Goal: Transaction & Acquisition: Download file/media

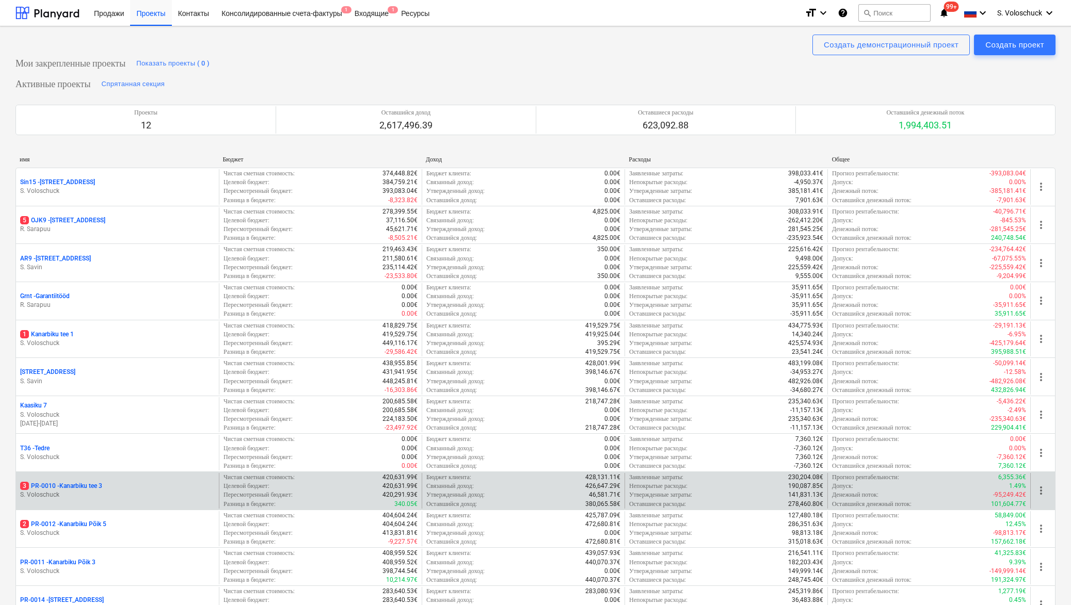
click at [124, 490] on div "3 PR-0010 - [GEOGRAPHIC_DATA] tee 3" at bounding box center [117, 486] width 195 height 9
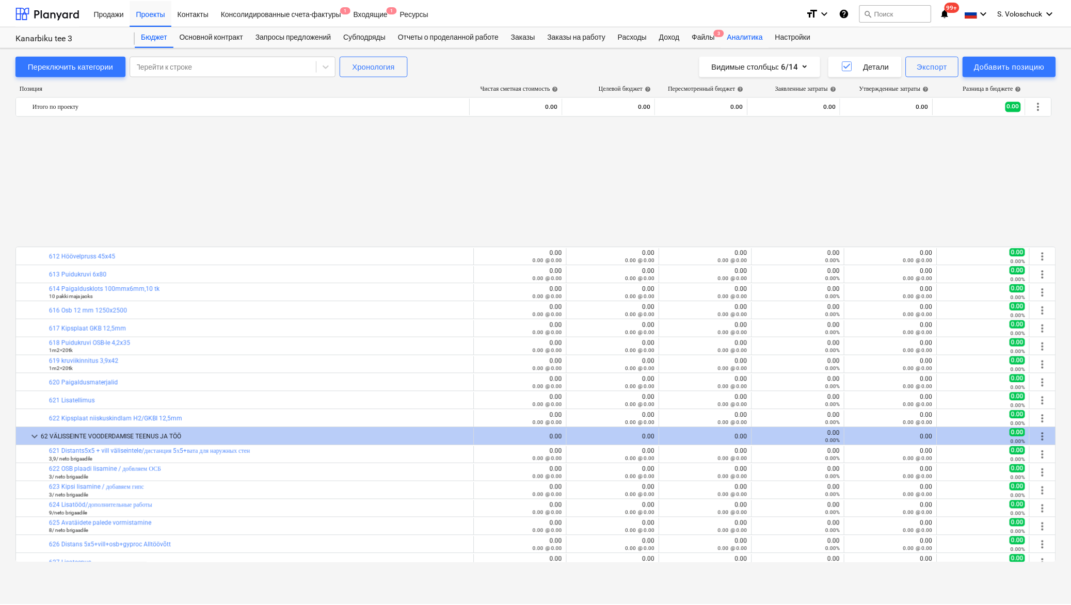
scroll to position [504, 0]
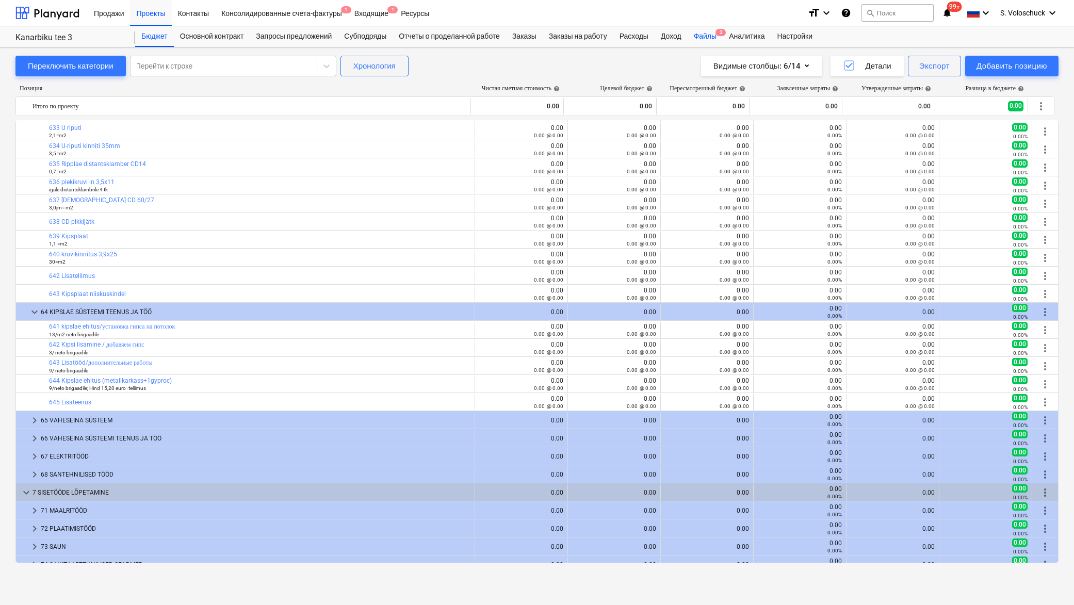
click at [714, 36] on div "Файлы 3" at bounding box center [705, 36] width 35 height 21
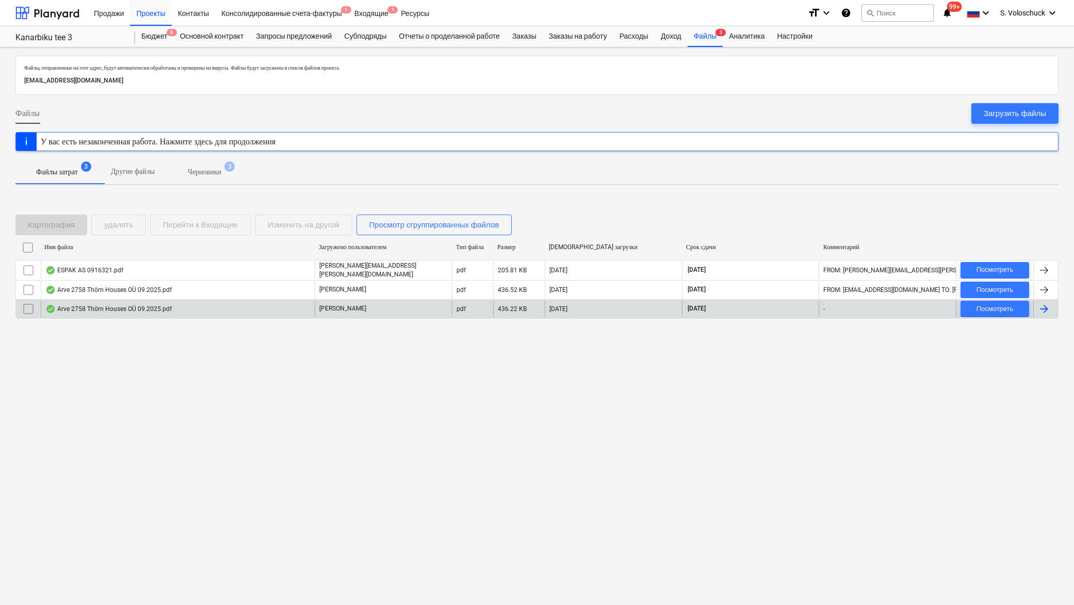
click at [207, 302] on div "Arve 2758 Thörn Houses OÜ 09.2025.pdf" at bounding box center [178, 309] width 274 height 17
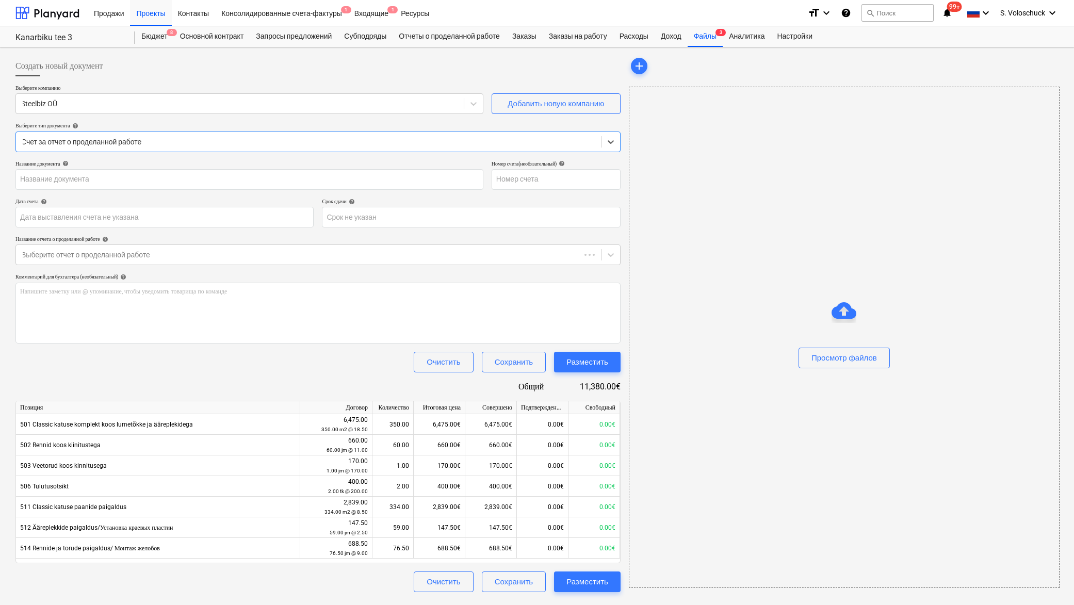
type input "2758"
type input "[DATE]"
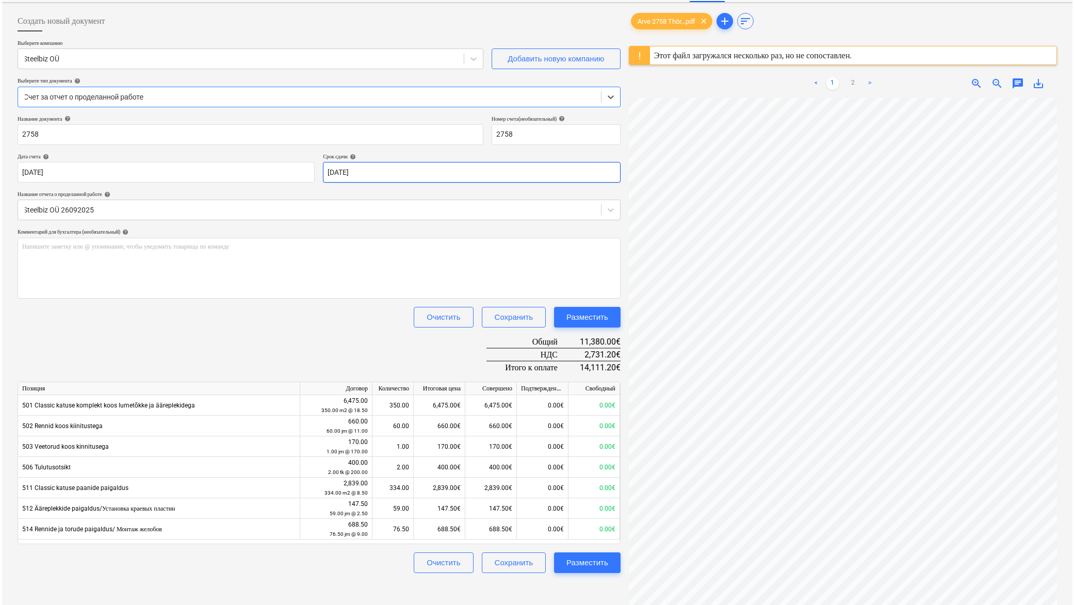
scroll to position [122, 0]
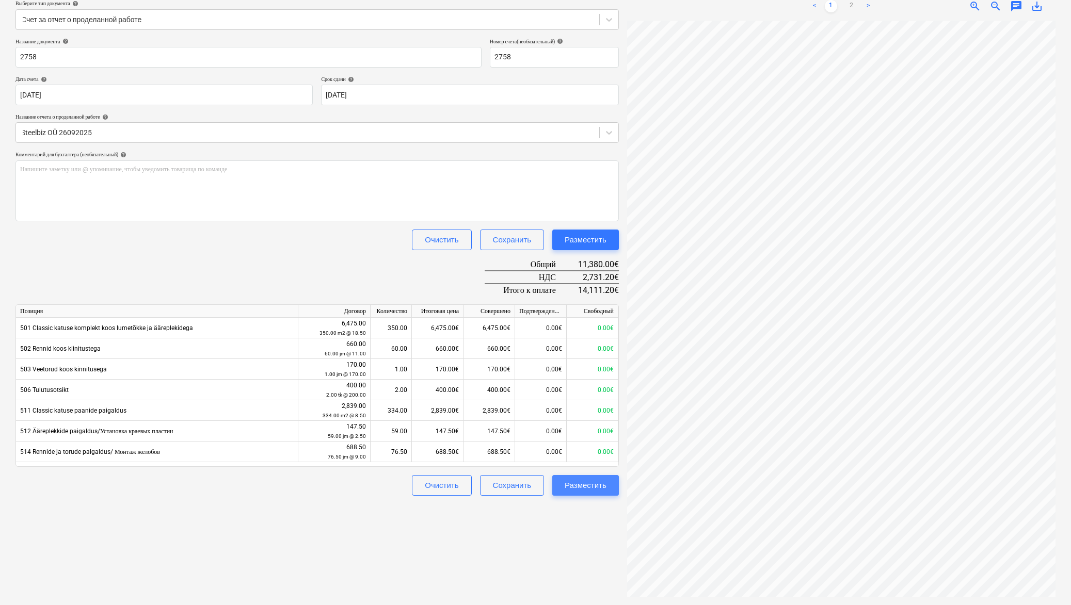
click at [601, 489] on div "Разместить" at bounding box center [585, 485] width 42 height 13
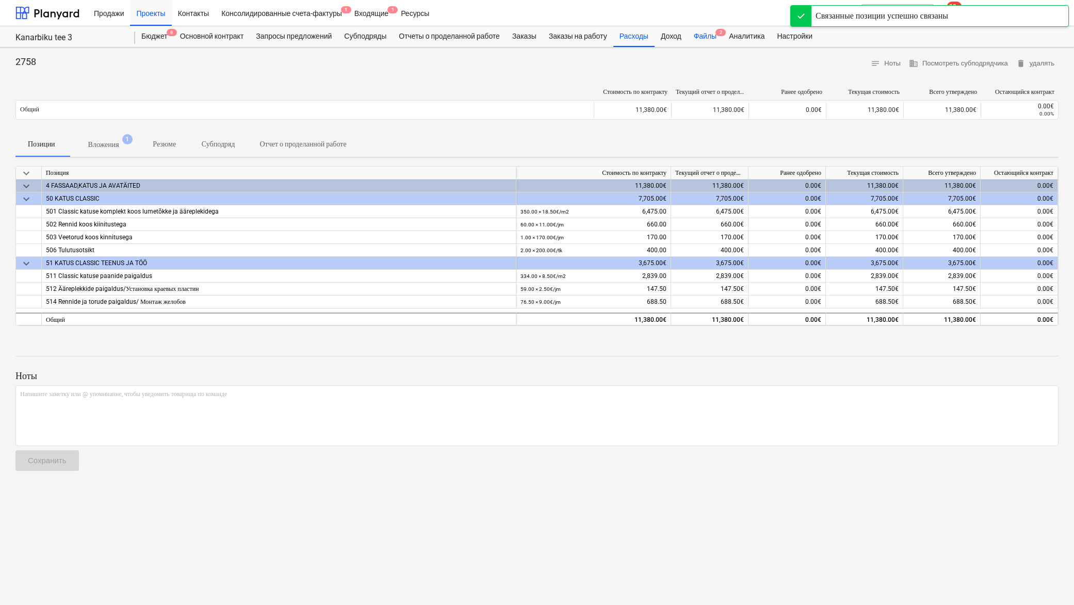
click at [720, 39] on div "Файлы 2" at bounding box center [705, 36] width 35 height 21
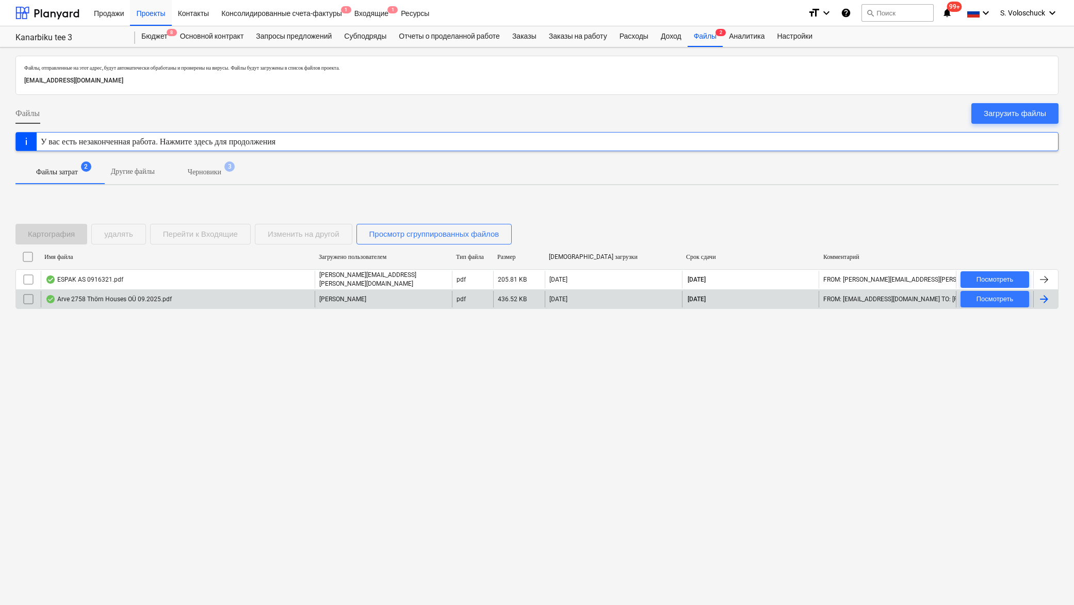
click at [209, 302] on div "Arve 2758 Thörn Houses OÜ 09.2025.pdf" at bounding box center [178, 299] width 274 height 17
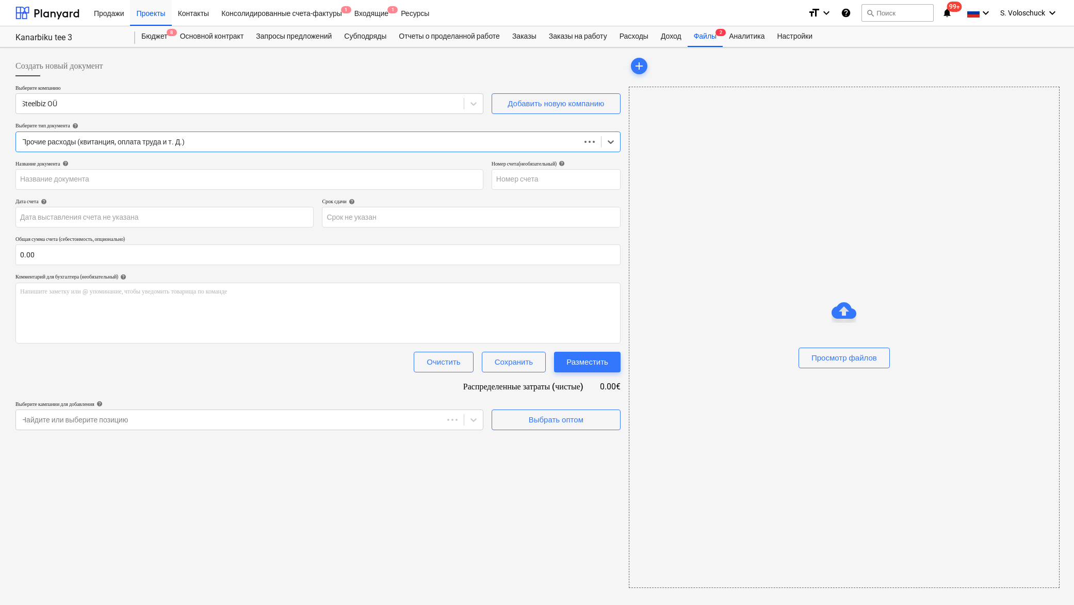
type input "2758"
type input "[DATE]"
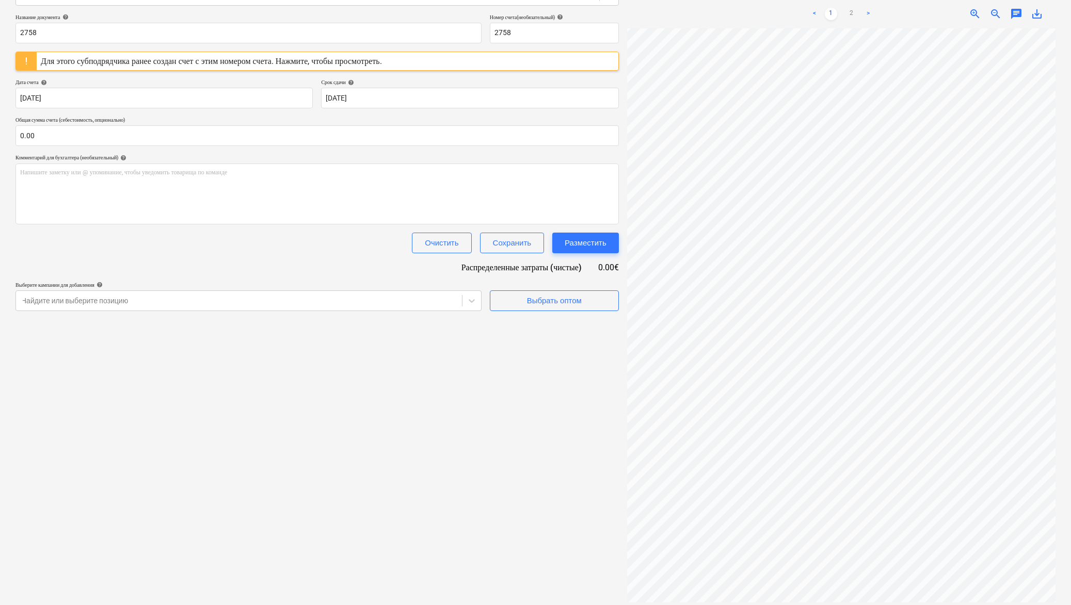
scroll to position [83, 38]
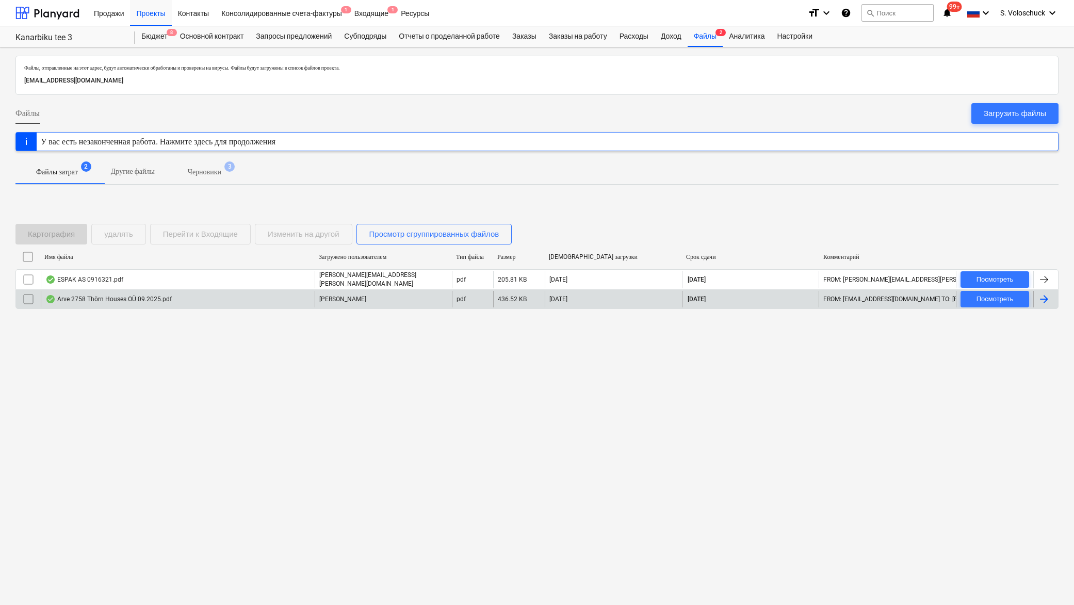
click at [25, 297] on input "checkbox" at bounding box center [28, 299] width 17 height 17
click at [124, 238] on div "удалять" at bounding box center [118, 234] width 29 height 13
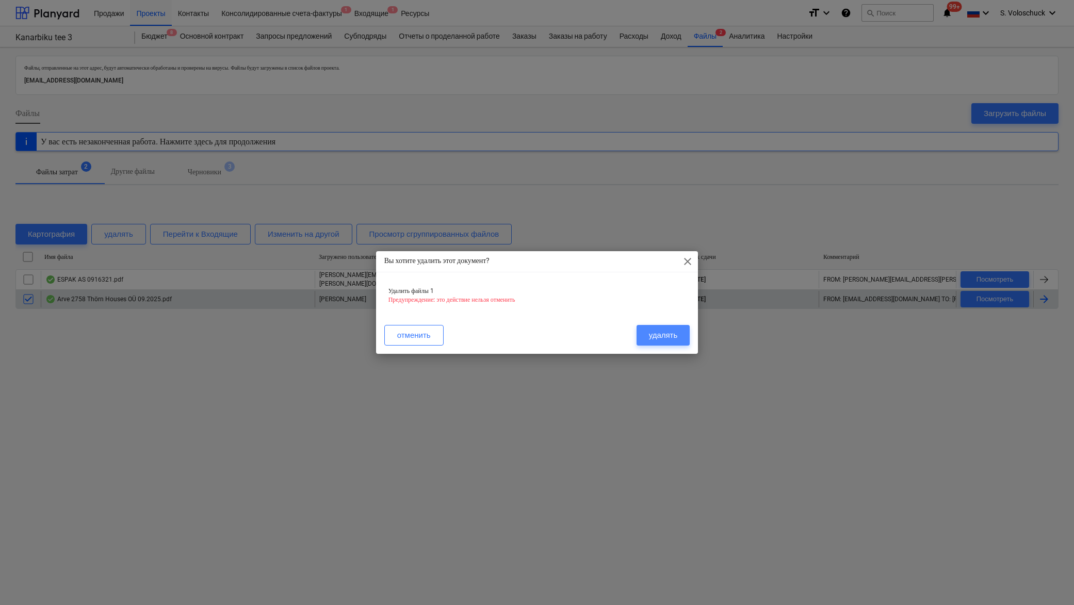
click at [664, 333] on div "удалять" at bounding box center [663, 335] width 29 height 13
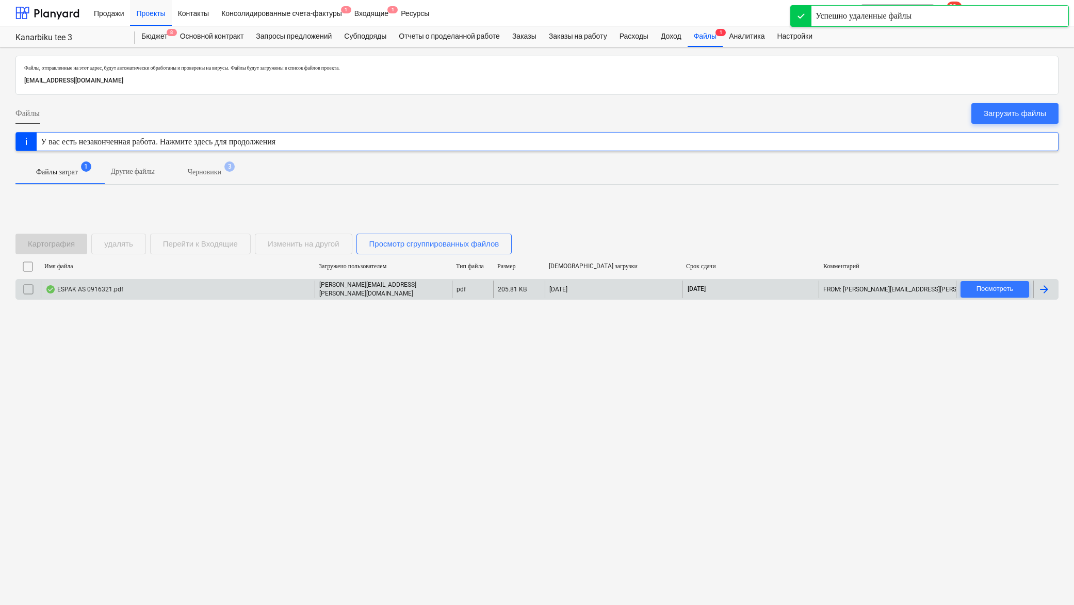
click at [244, 292] on div "ESPAK AS 0916321.pdf" at bounding box center [178, 290] width 274 height 18
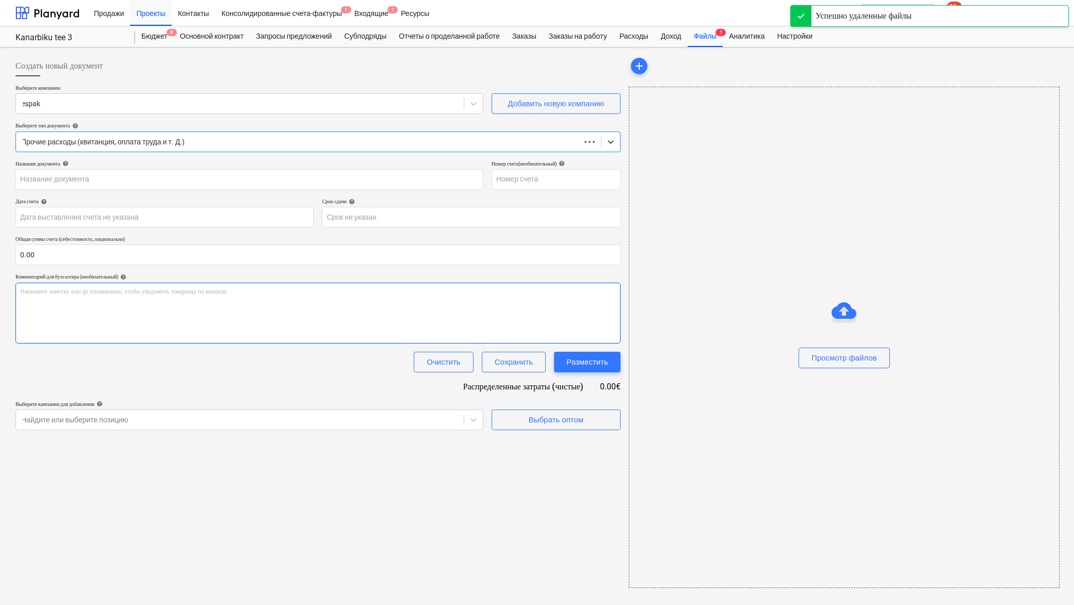
type input "0916321"
type input "[DATE]"
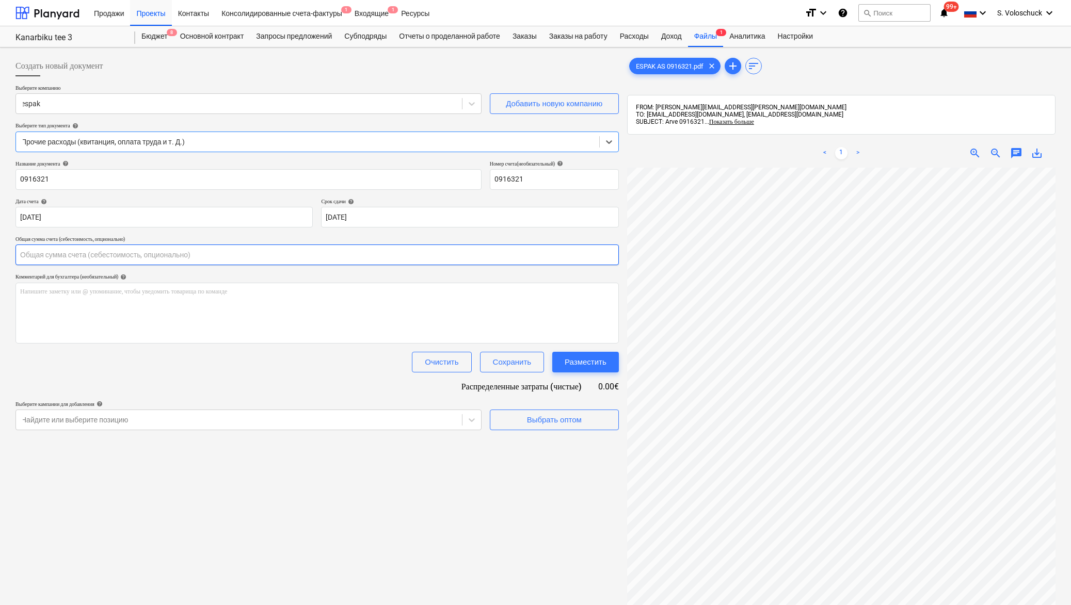
click at [163, 257] on input "text" at bounding box center [316, 255] width 603 height 21
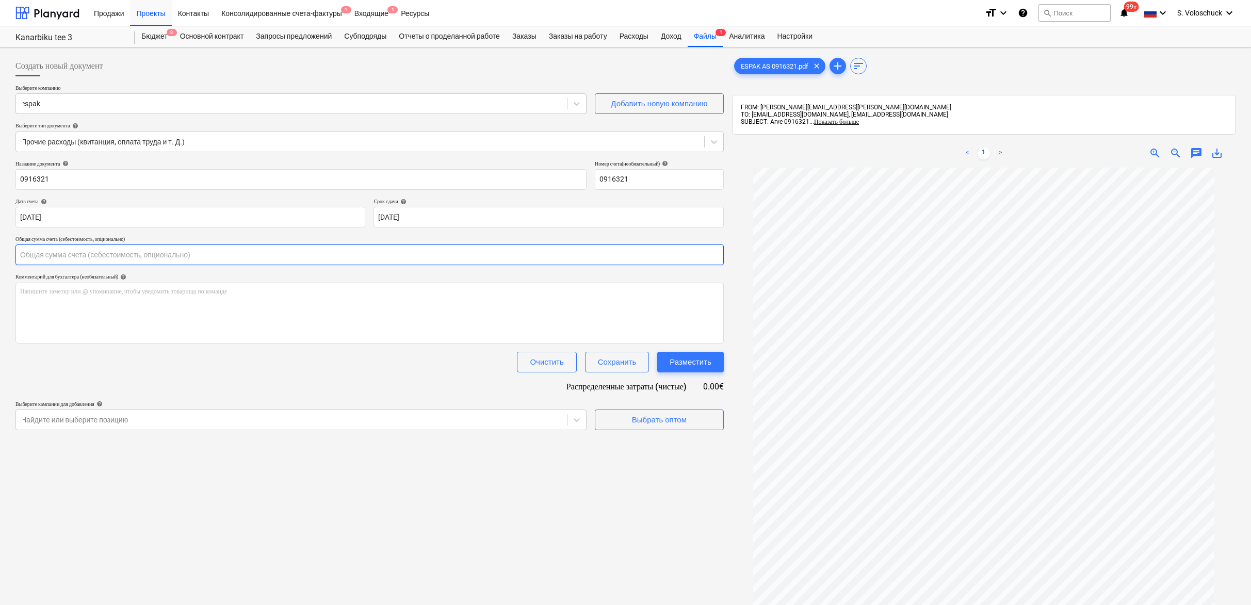
click at [106, 259] on input "text" at bounding box center [369, 255] width 708 height 21
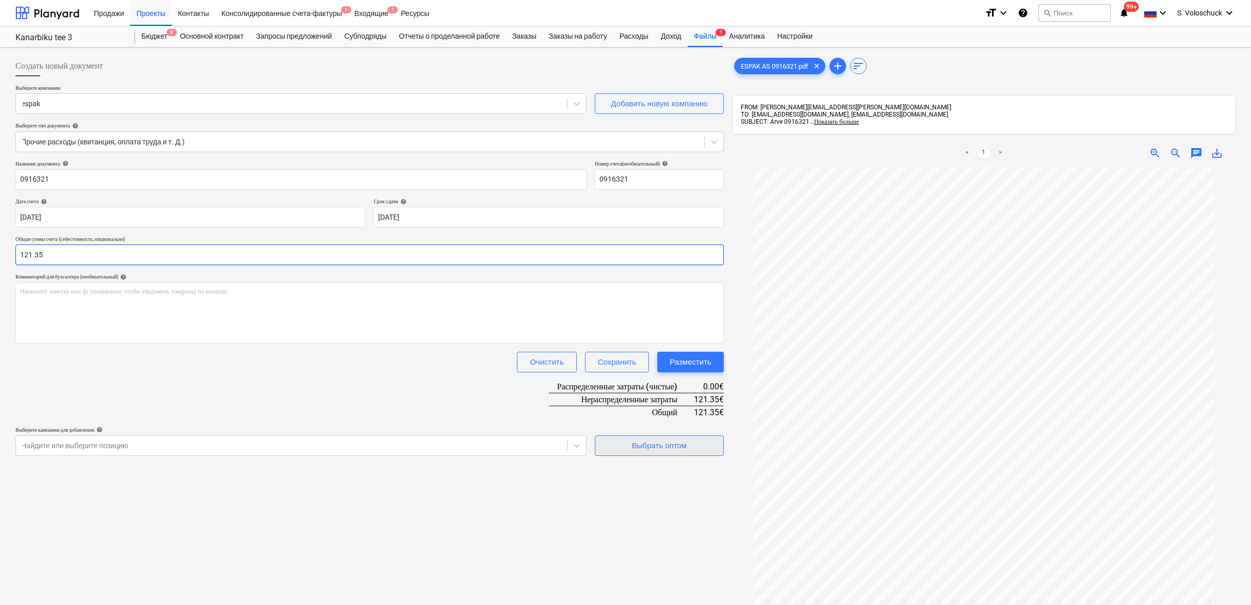
type input "121.35"
click at [669, 449] on div "Выбрать оптом" at bounding box center [659, 445] width 55 height 13
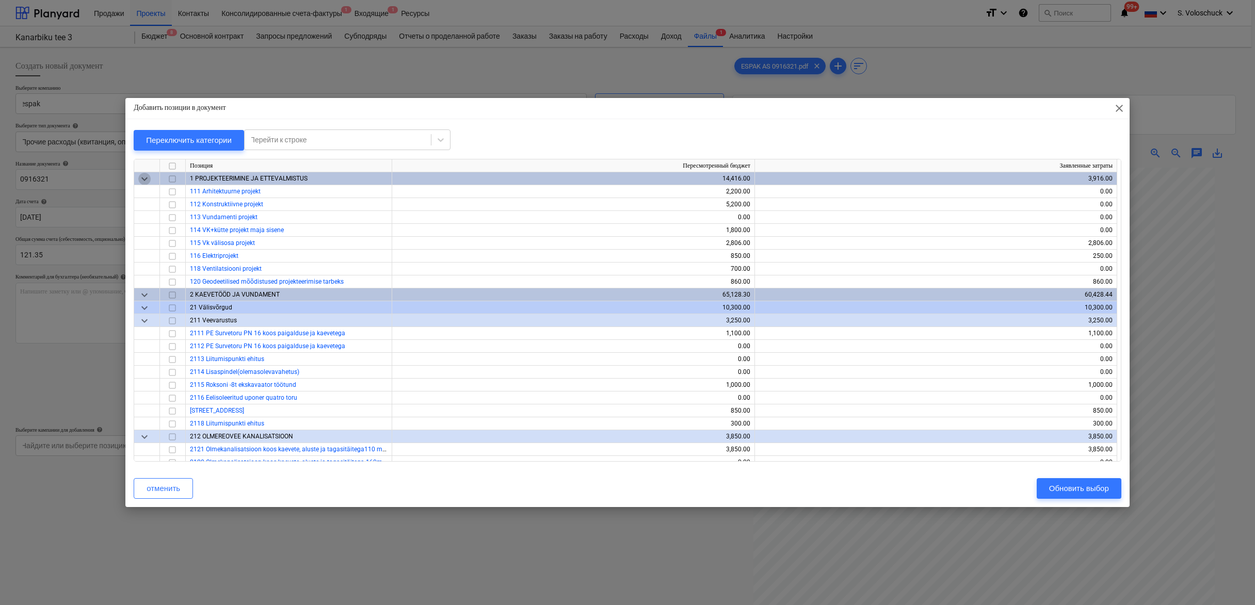
click at [138, 181] on span "keyboard_arrow_down" at bounding box center [144, 179] width 12 height 12
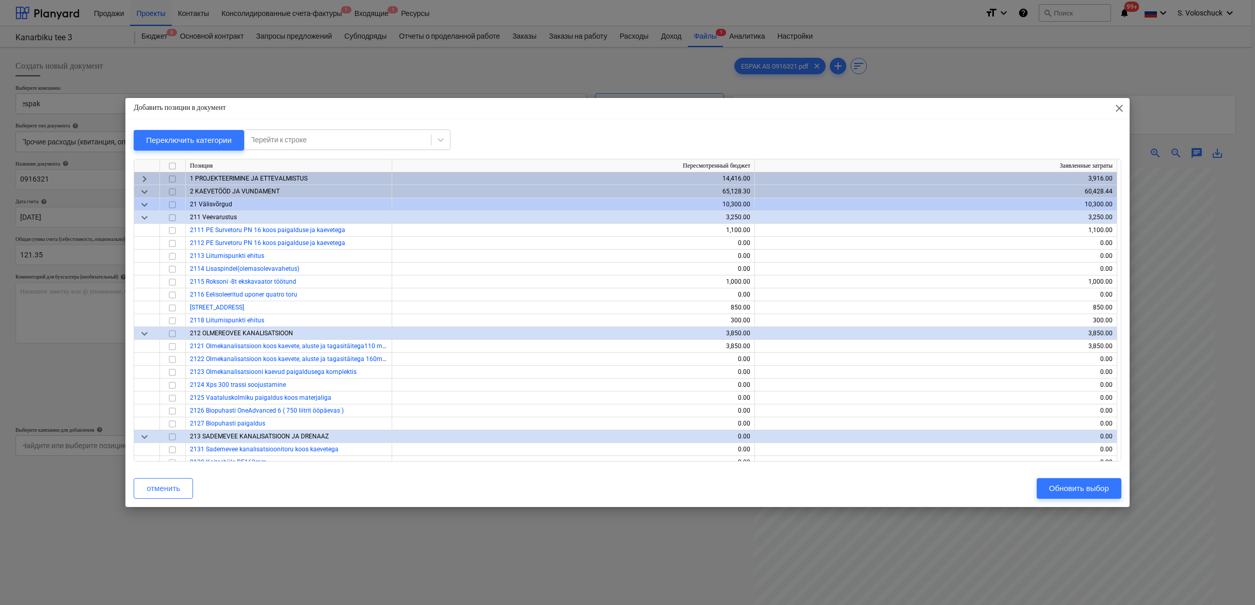
click at [147, 191] on span "keyboard_arrow_down" at bounding box center [144, 192] width 12 height 12
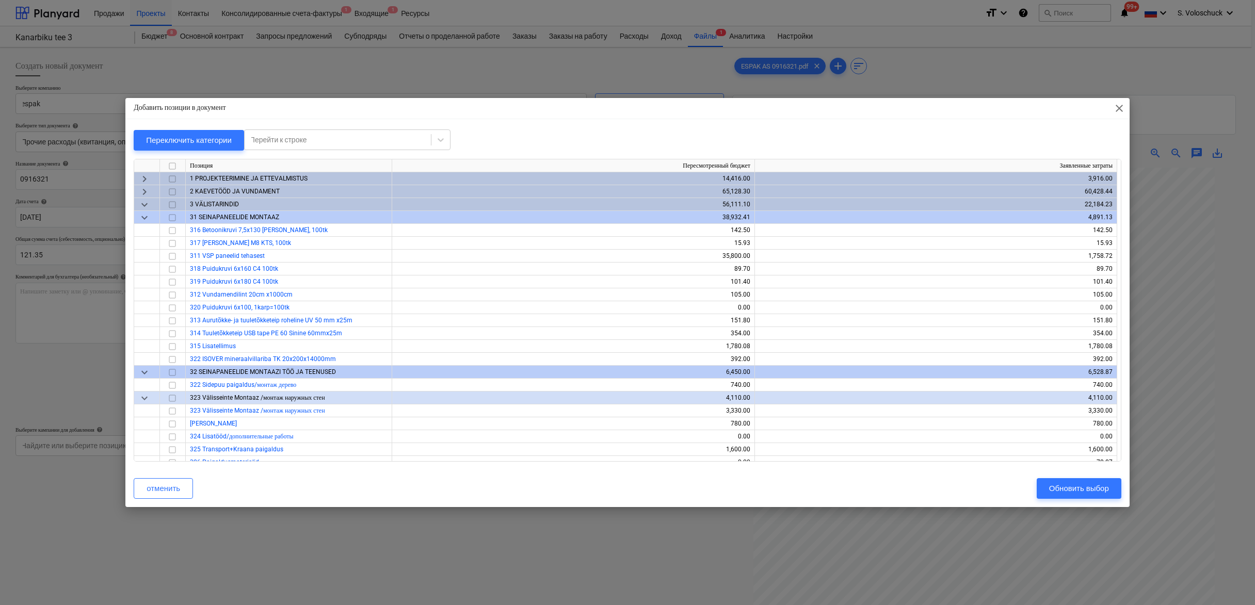
click at [144, 204] on span "keyboard_arrow_down" at bounding box center [144, 205] width 12 height 12
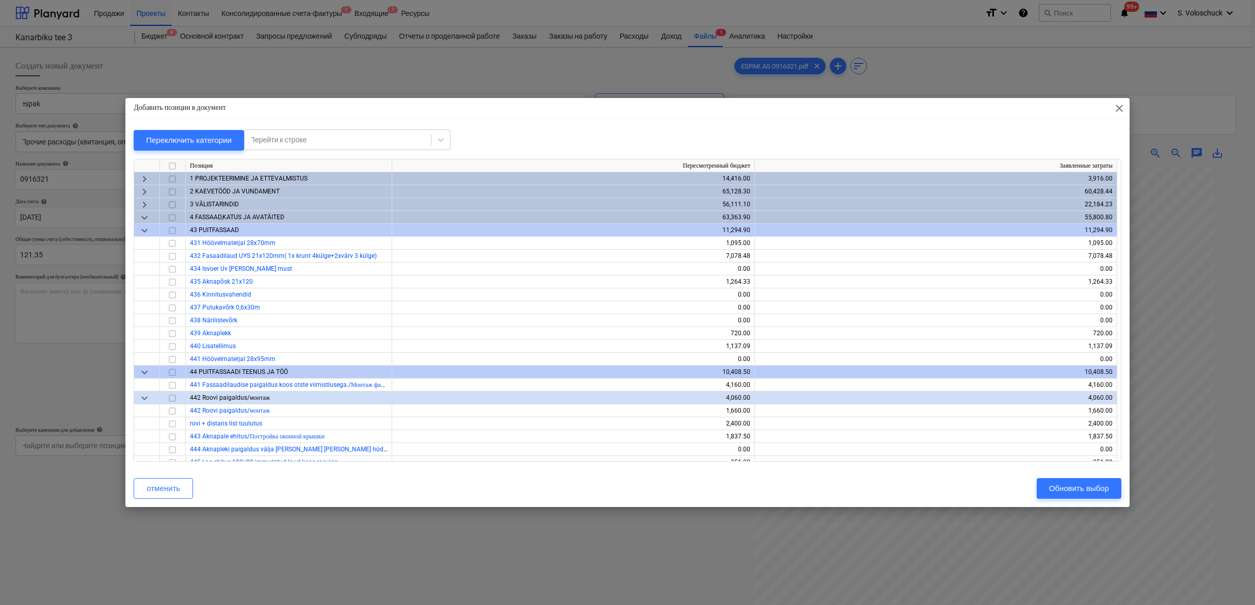
click at [147, 218] on span "keyboard_arrow_down" at bounding box center [144, 218] width 12 height 12
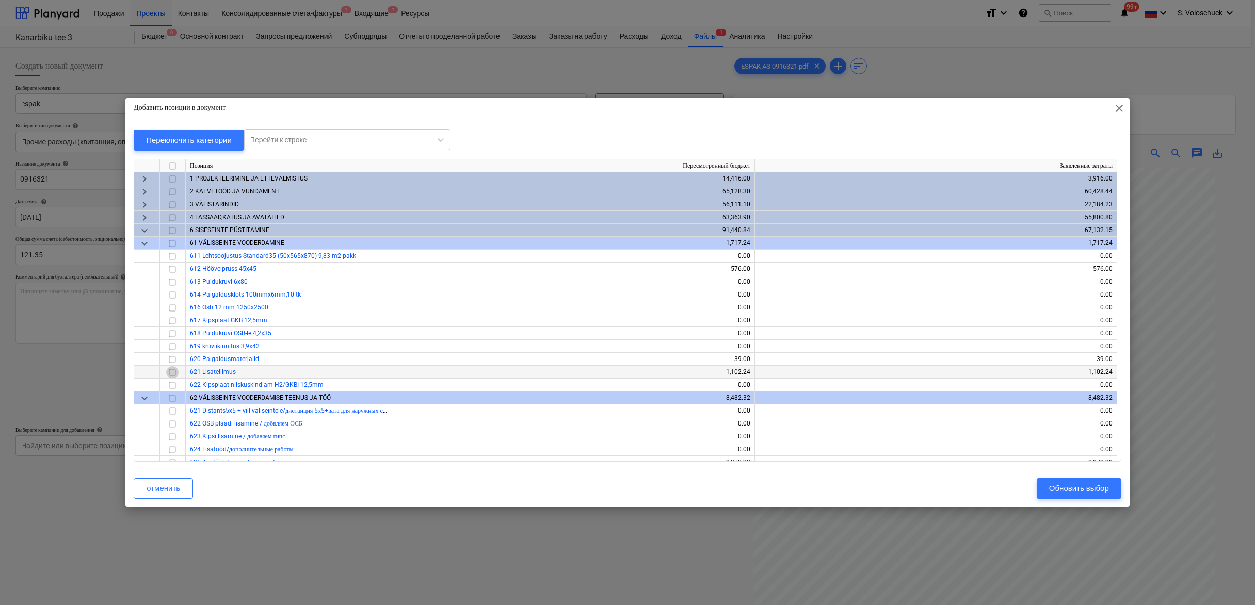
click at [173, 373] on input "checkbox" at bounding box center [172, 372] width 12 height 12
click at [1074, 484] on div "Обновить выбор" at bounding box center [1079, 488] width 60 height 13
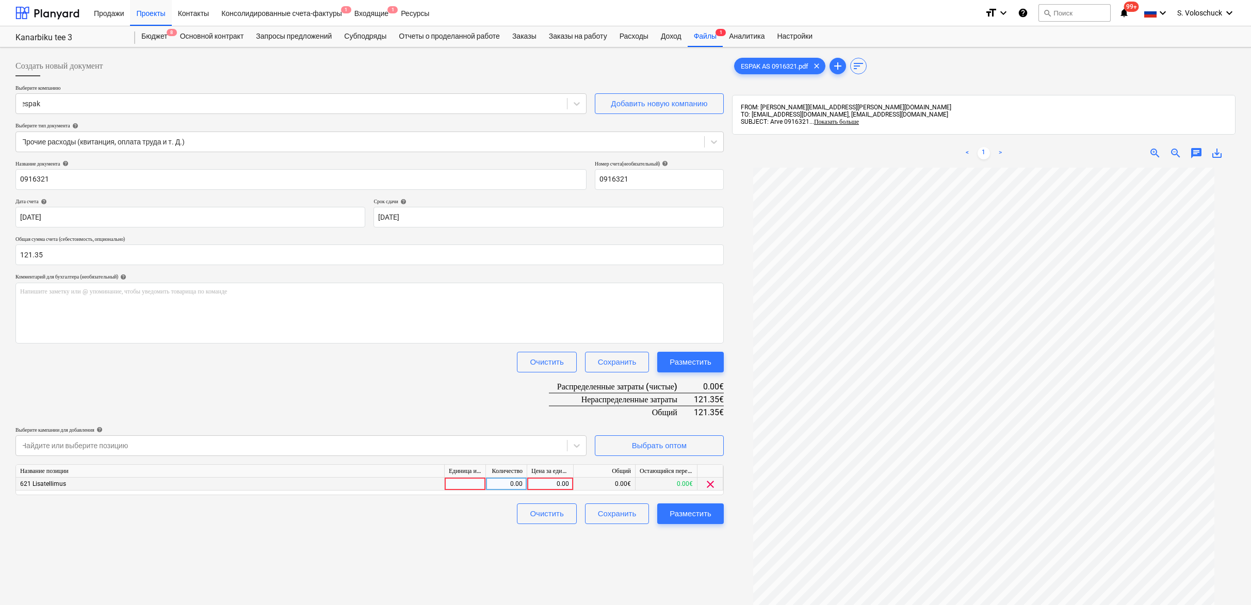
click at [546, 481] on div "0.00" at bounding box center [550, 484] width 38 height 13
type input "121.35"
click at [688, 573] on div "Создать новый документ Выберите компанию espak Добавить новую компанию Выберите…" at bounding box center [369, 400] width 717 height 697
click at [685, 507] on div "Разместить" at bounding box center [691, 513] width 42 height 13
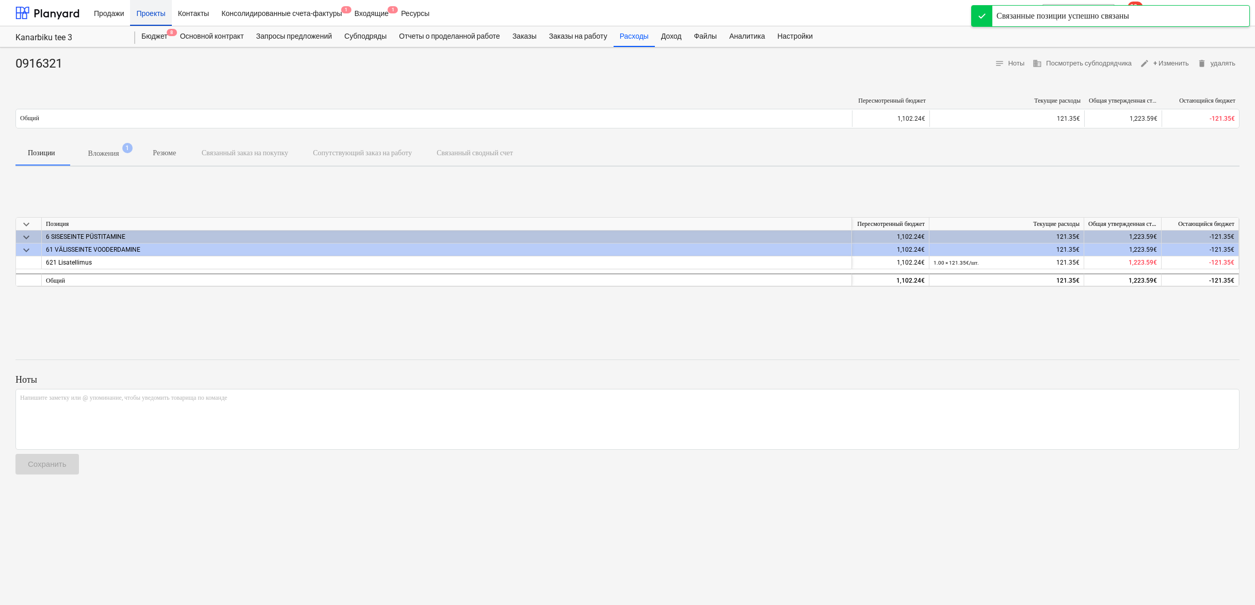
click at [147, 17] on div "Проекты" at bounding box center [150, 12] width 41 height 26
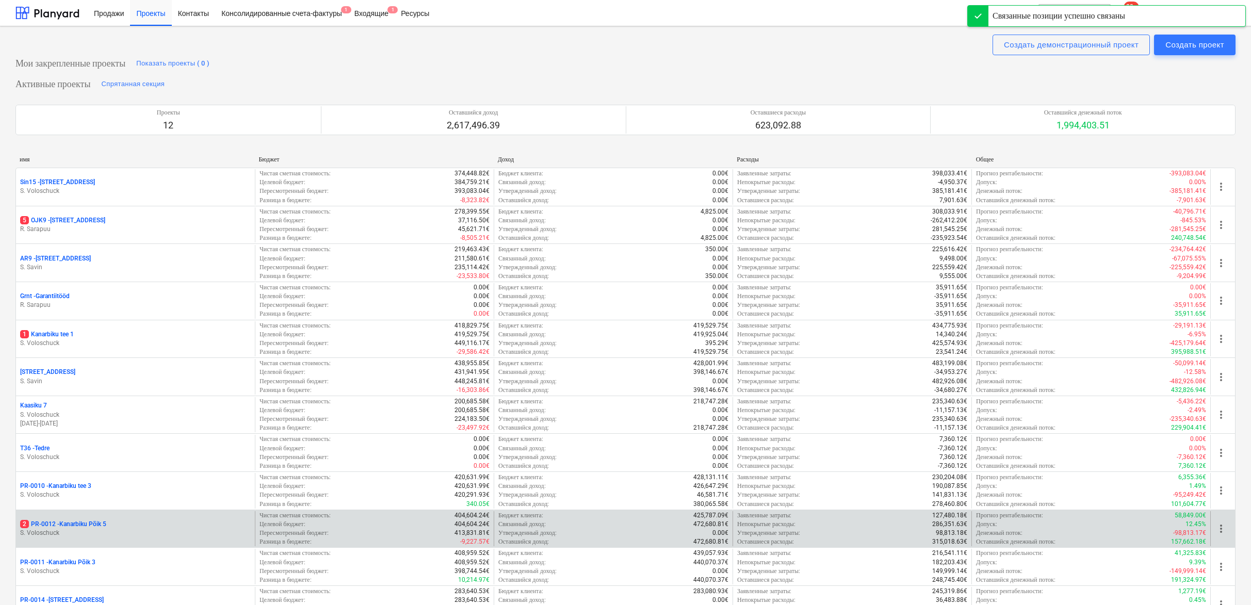
click at [143, 515] on div "2 PR-0012 - Kanarbiku Põik 5 S. Voloschuck" at bounding box center [135, 529] width 239 height 36
click at [68, 524] on p "2 PR-0012 - Kanarbiku Põik 5" at bounding box center [63, 524] width 86 height 9
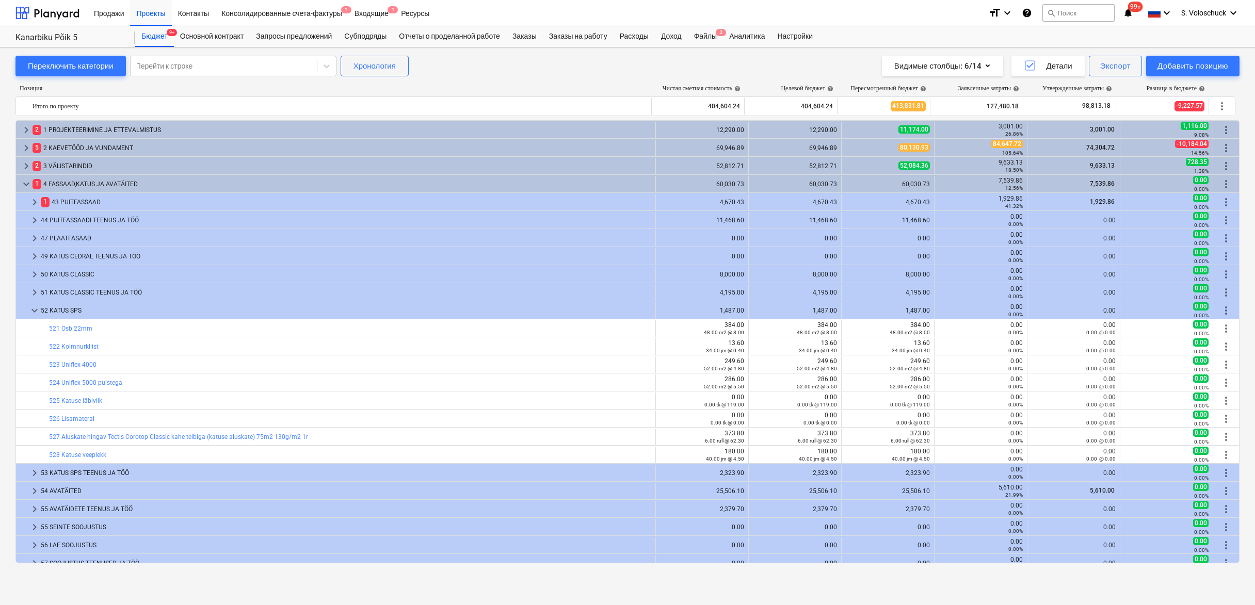
scroll to position [117, 0]
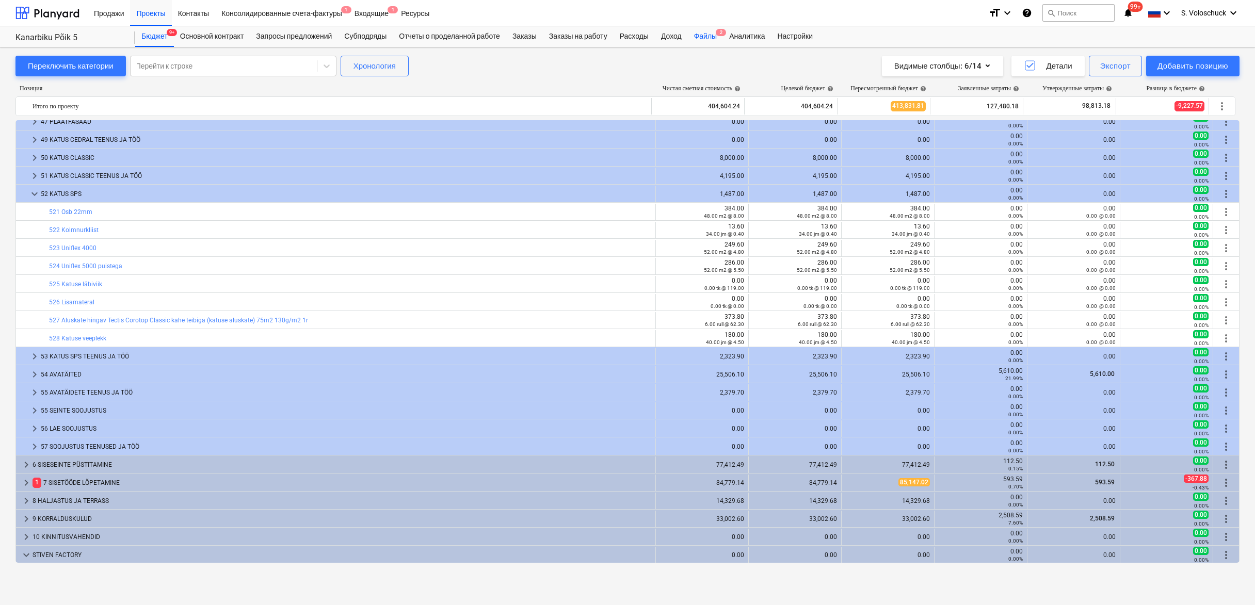
click at [718, 38] on div "Файлы 2" at bounding box center [705, 36] width 35 height 21
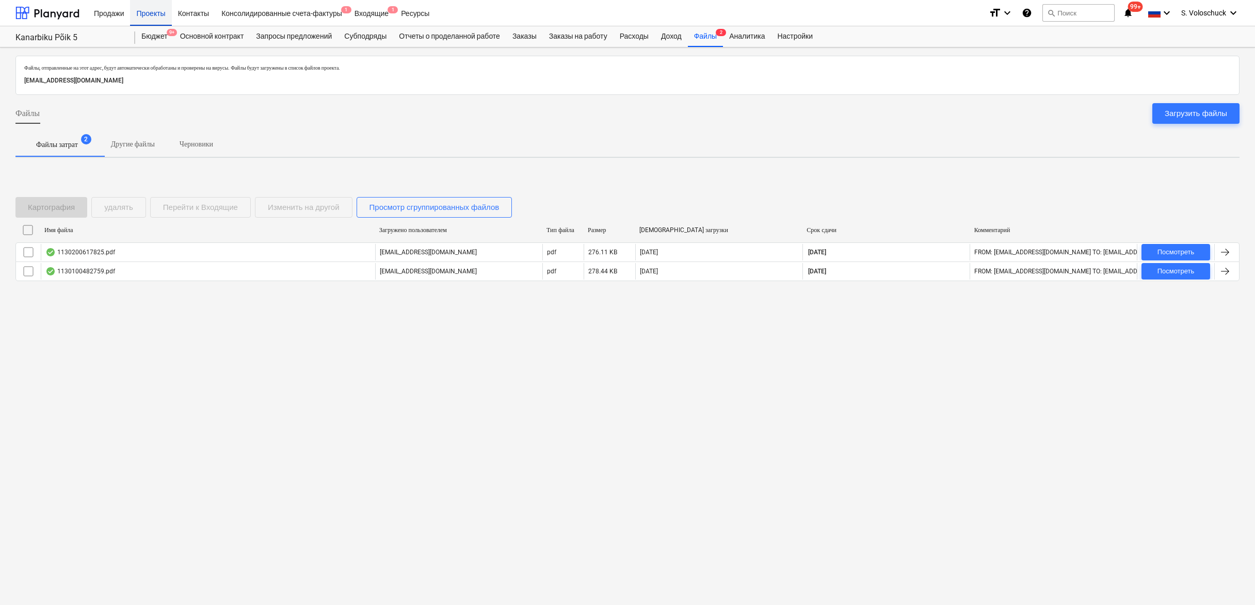
click at [158, 17] on div "Проекты" at bounding box center [150, 12] width 41 height 26
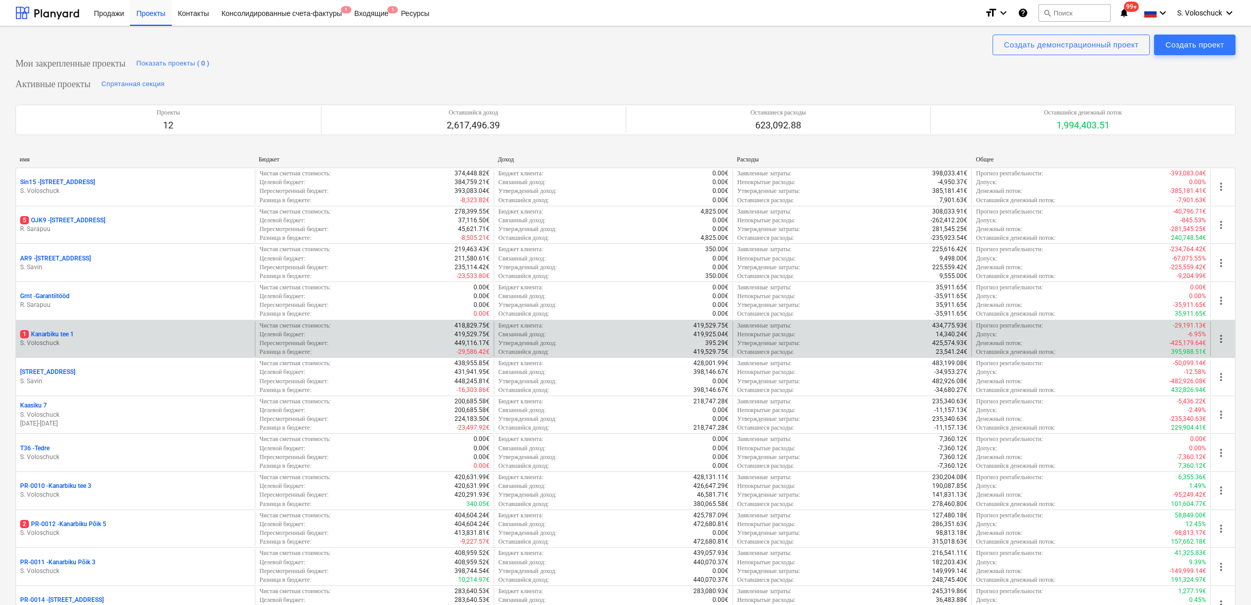
click at [137, 334] on div "1 Kanarbiku tee 1" at bounding box center [135, 334] width 231 height 9
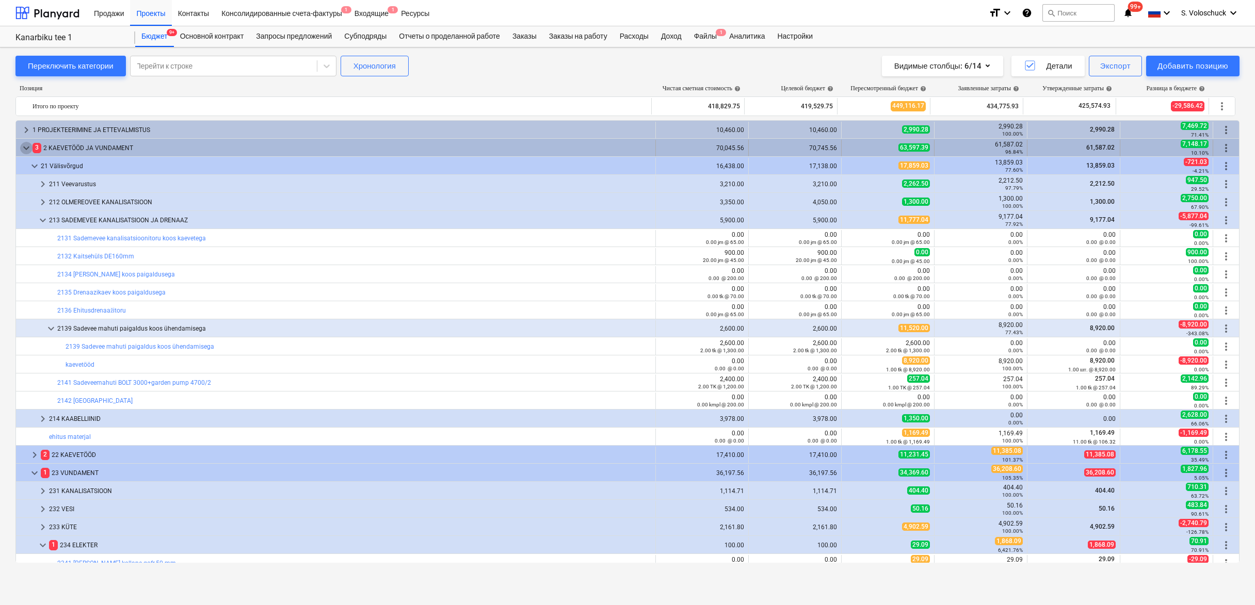
click at [26, 149] on span "keyboard_arrow_down" at bounding box center [26, 148] width 12 height 12
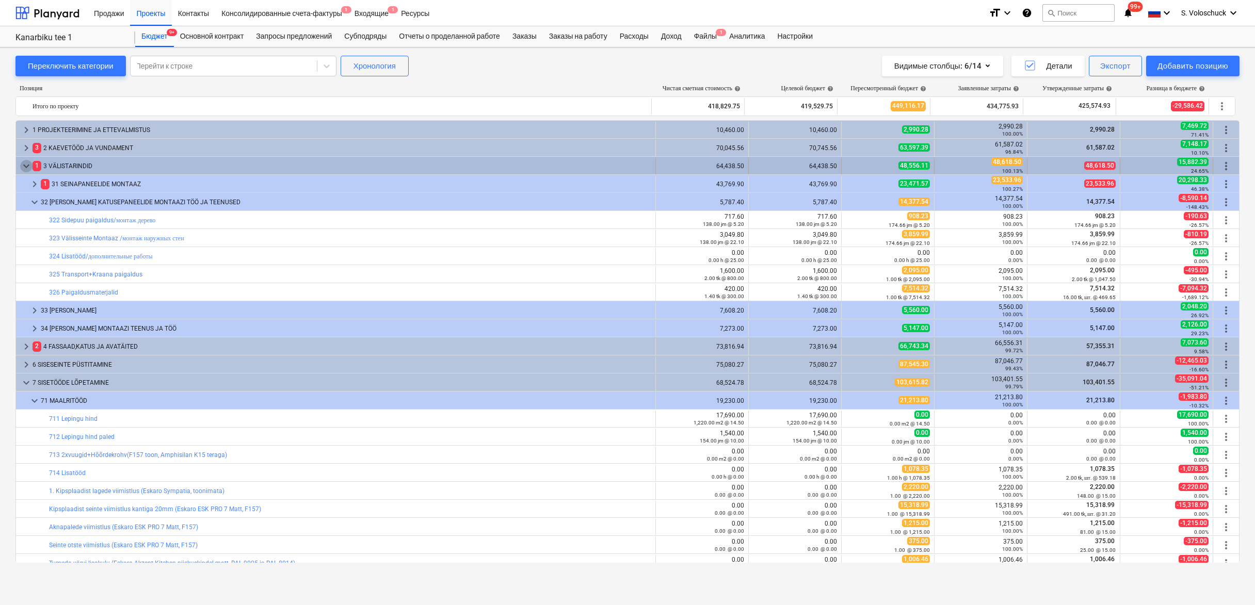
click at [28, 166] on span "keyboard_arrow_down" at bounding box center [26, 166] width 12 height 12
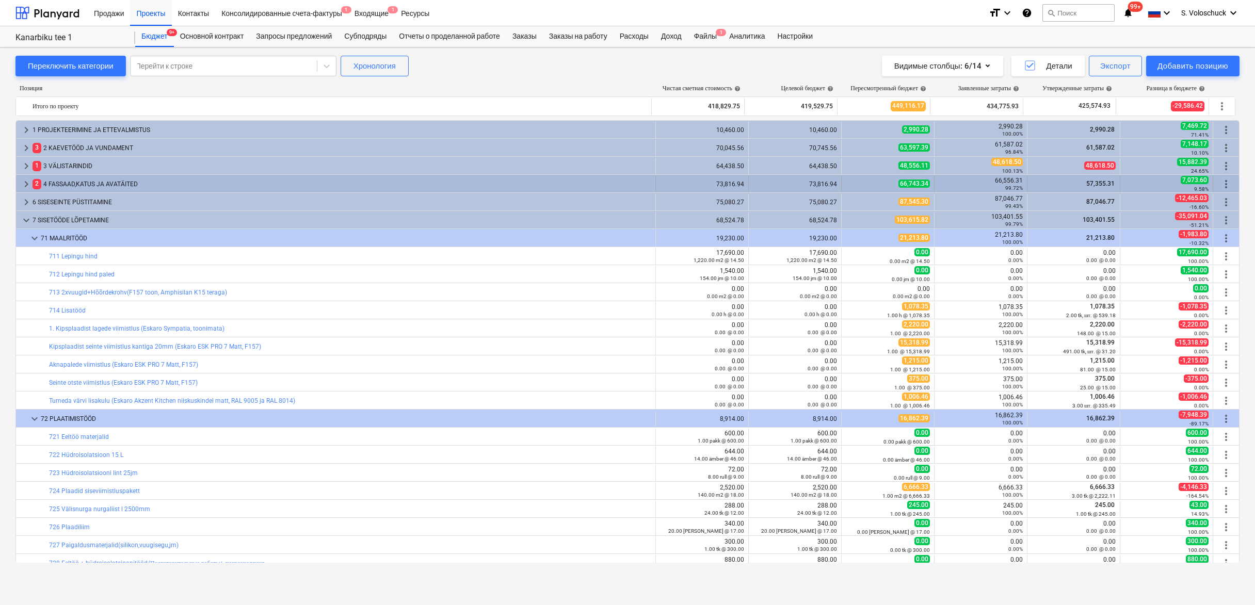
click at [26, 183] on span "keyboard_arrow_right" at bounding box center [26, 184] width 12 height 12
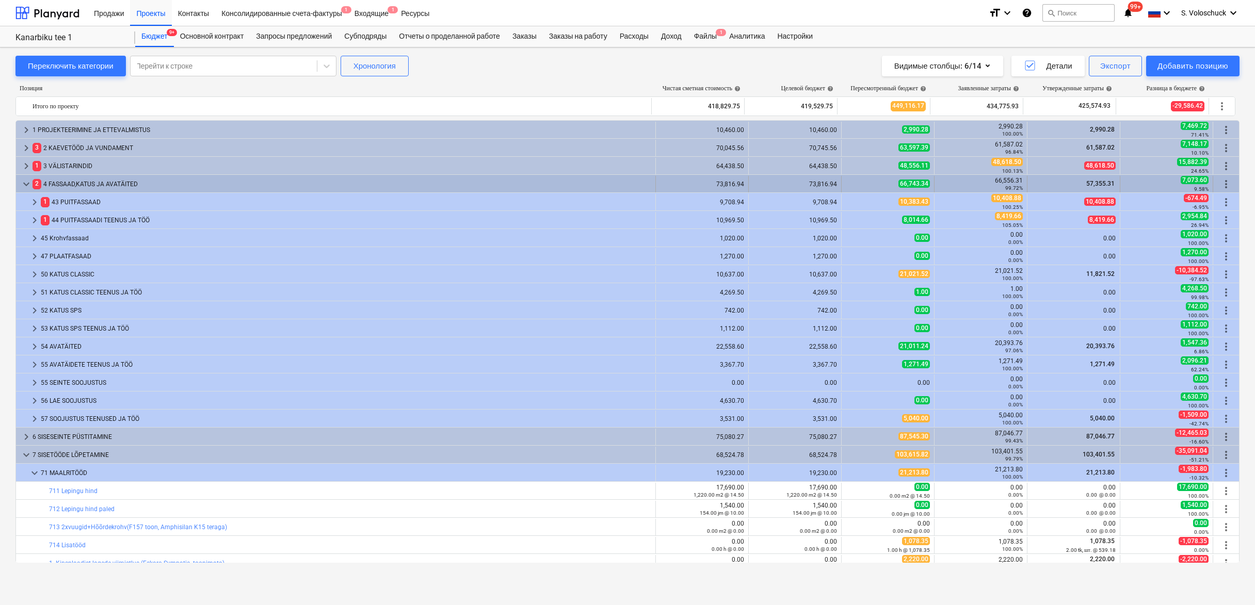
click at [22, 178] on span "keyboard_arrow_down" at bounding box center [26, 184] width 12 height 12
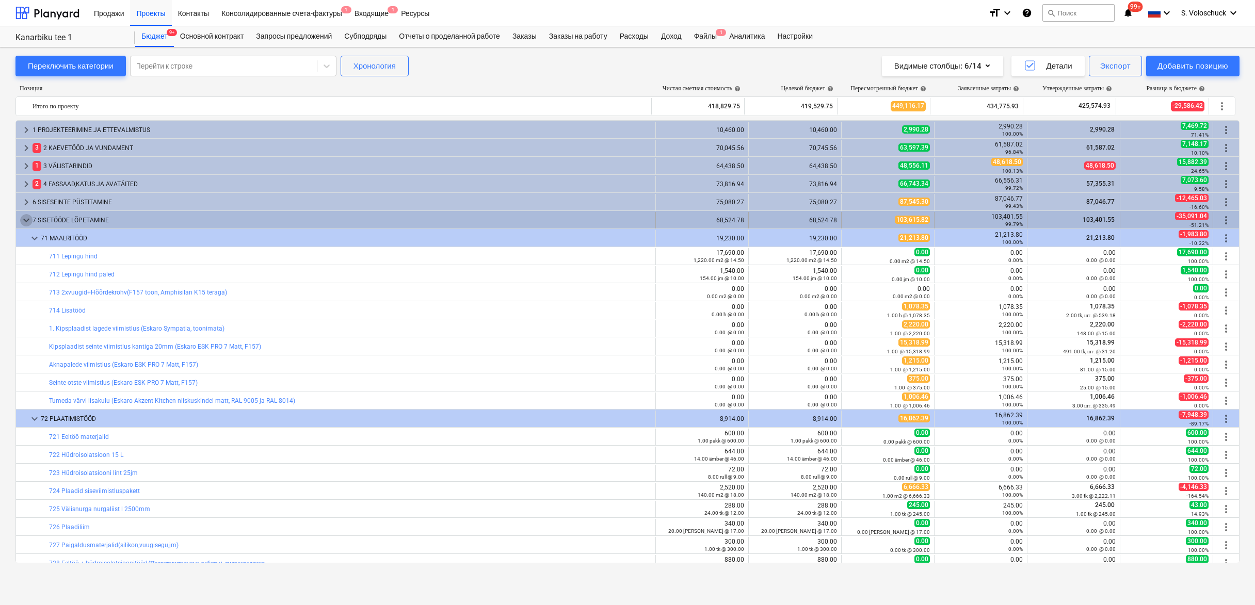
click at [26, 220] on span "keyboard_arrow_down" at bounding box center [26, 220] width 12 height 12
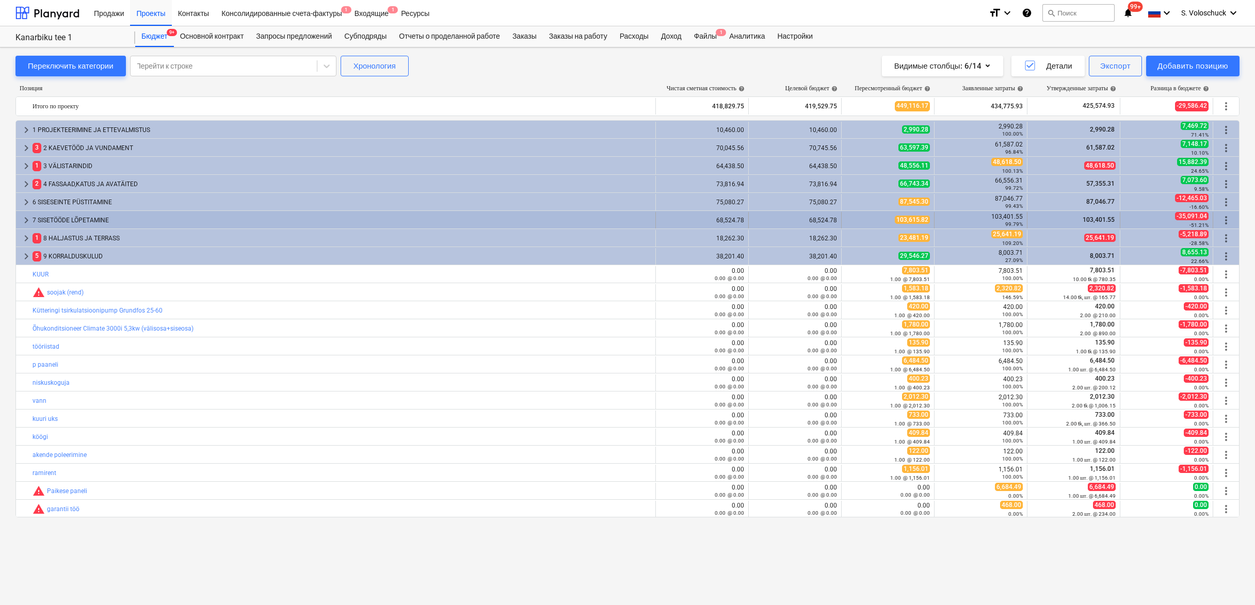
click at [24, 221] on span "keyboard_arrow_right" at bounding box center [26, 220] width 12 height 12
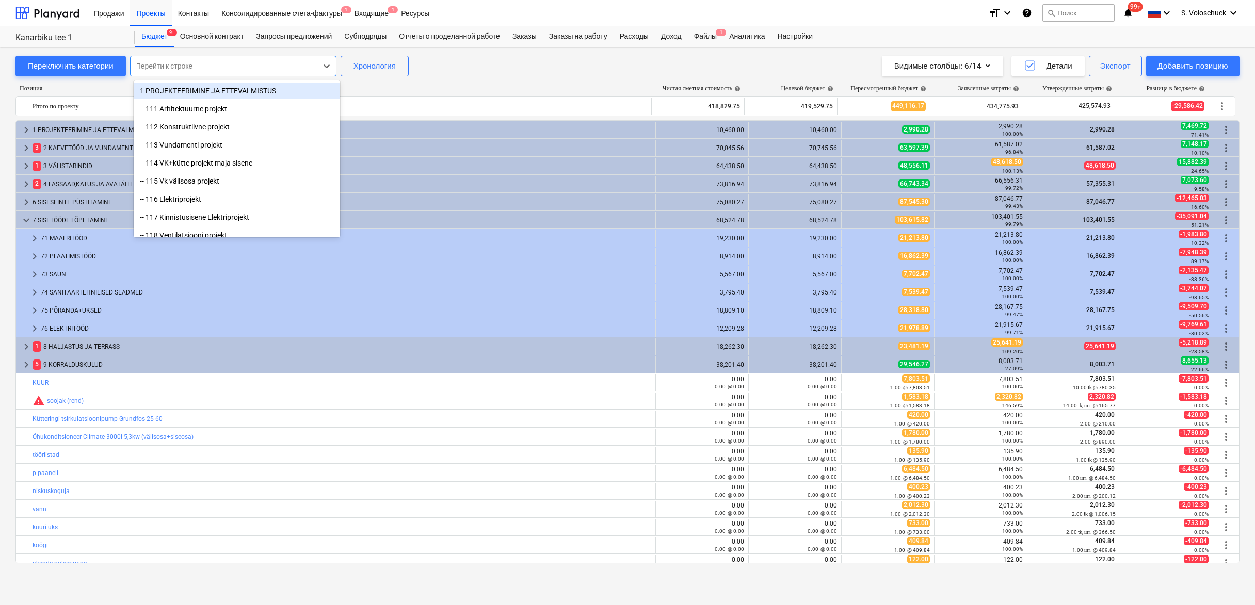
drag, startPoint x: 221, startPoint y: 67, endPoint x: 280, endPoint y: 61, distance: 59.6
click at [221, 66] on div at bounding box center [224, 66] width 176 height 10
type input "vent"
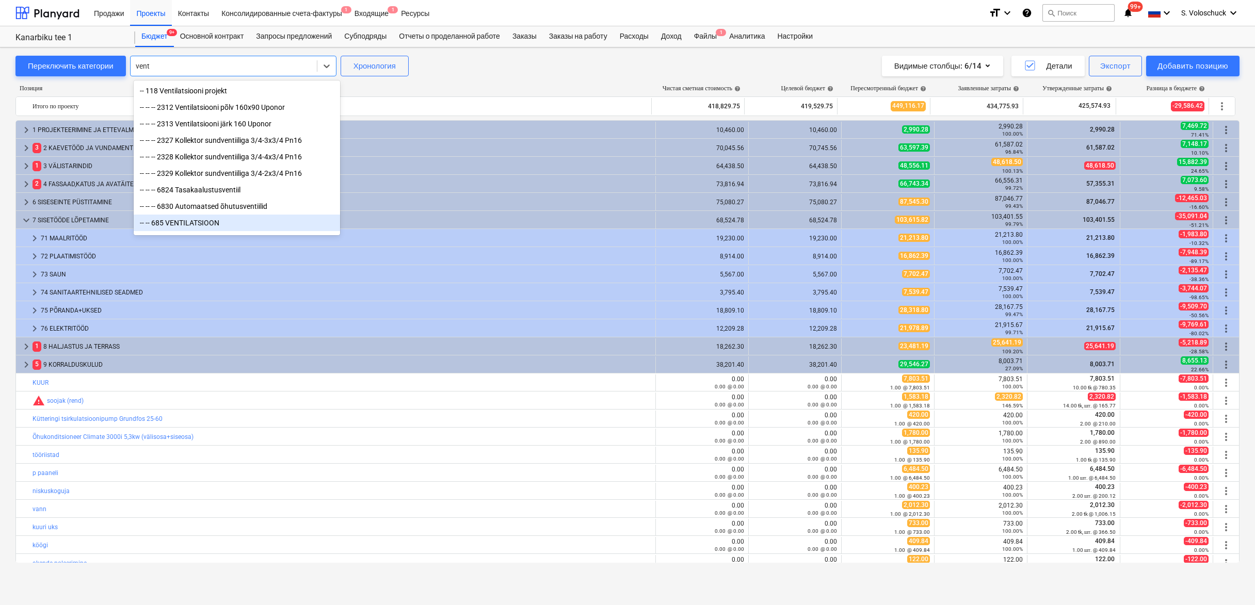
click at [215, 221] on div "-- -- 685 VENTILATSIOON" at bounding box center [237, 223] width 206 height 17
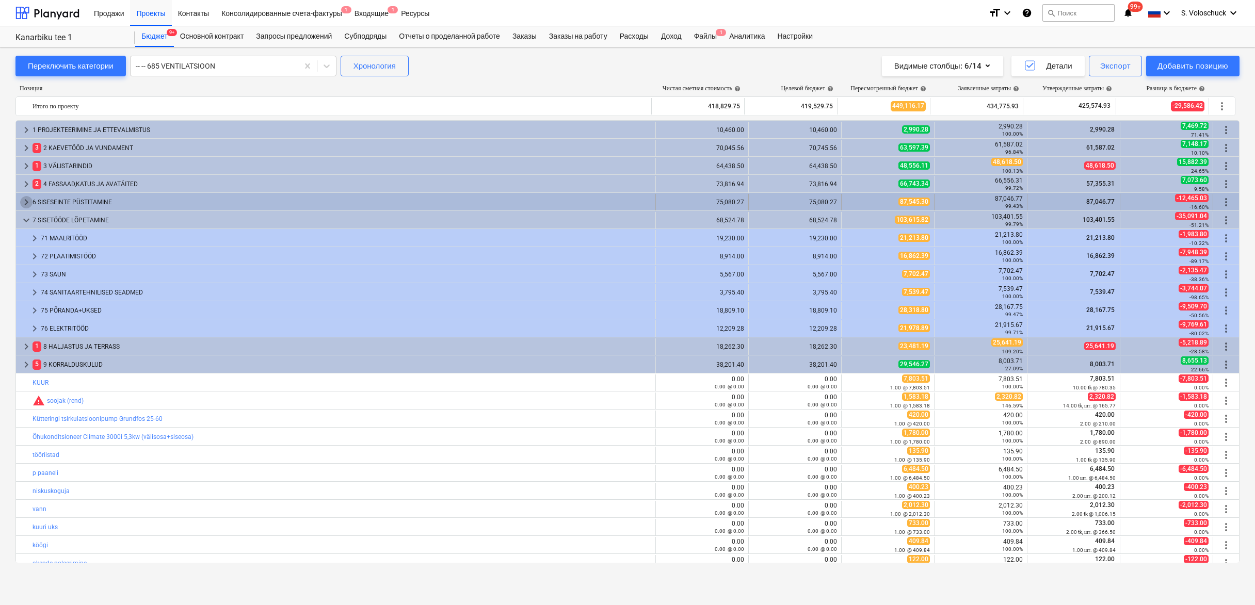
click at [28, 203] on span "keyboard_arrow_right" at bounding box center [26, 202] width 12 height 12
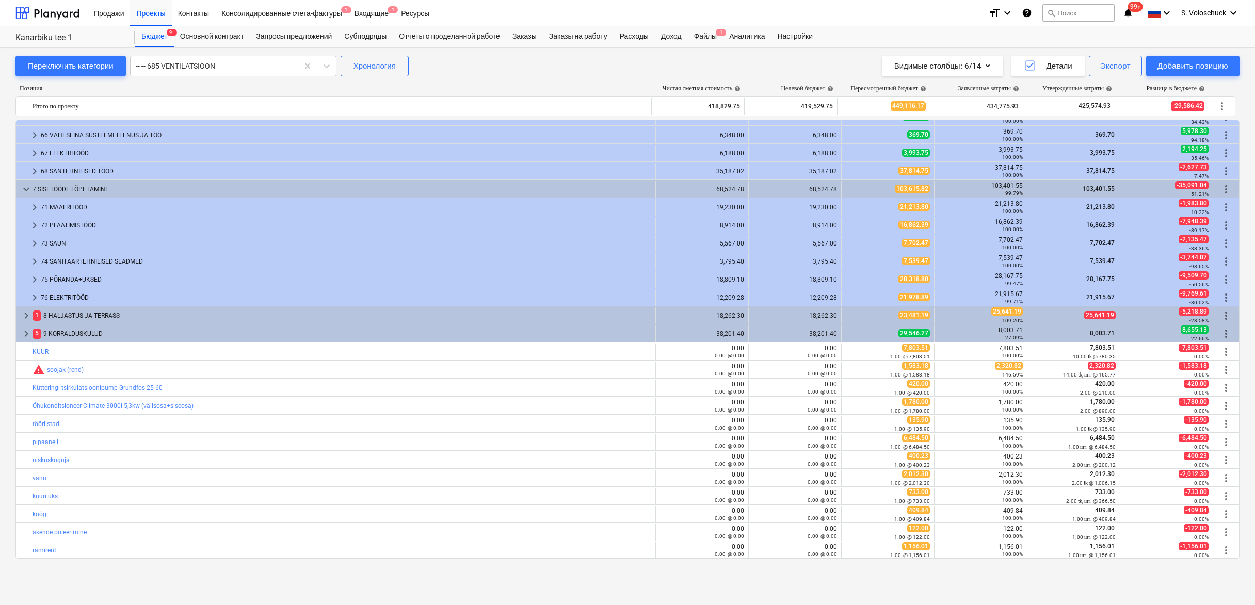
scroll to position [152, 0]
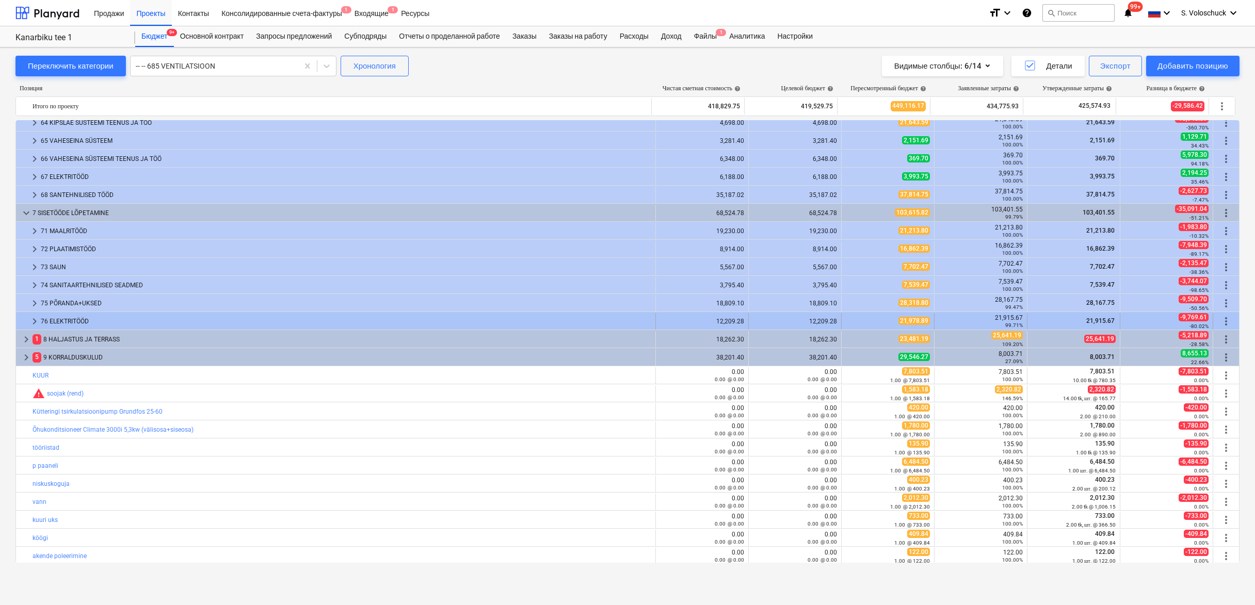
click at [34, 321] on span "keyboard_arrow_right" at bounding box center [34, 321] width 12 height 12
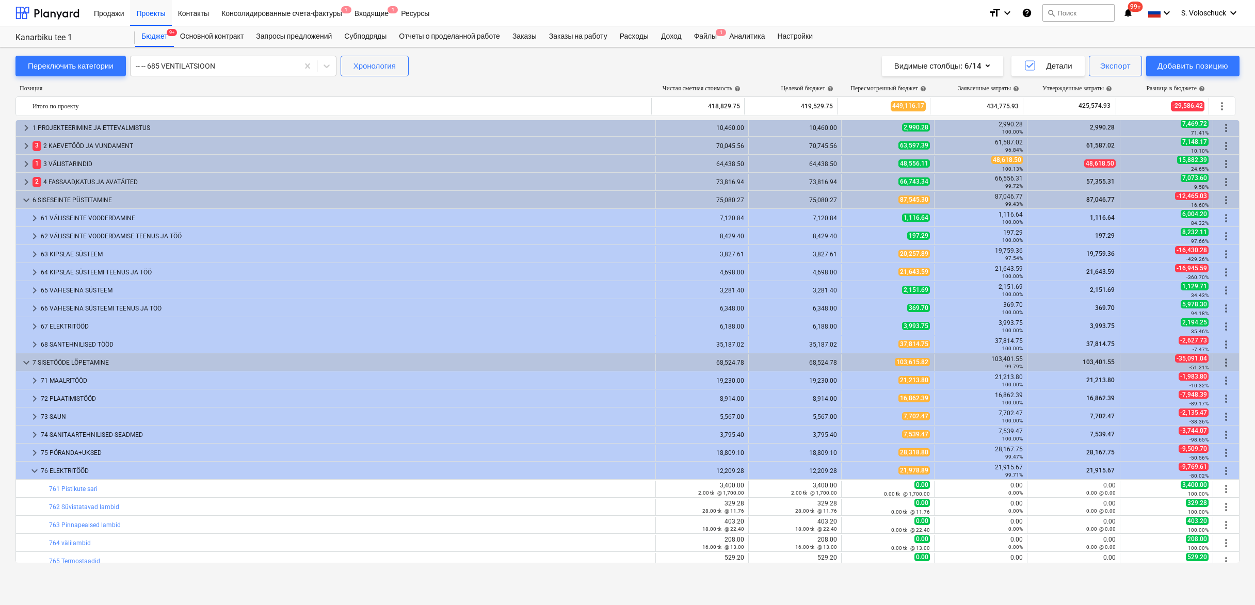
scroll to position [4, 0]
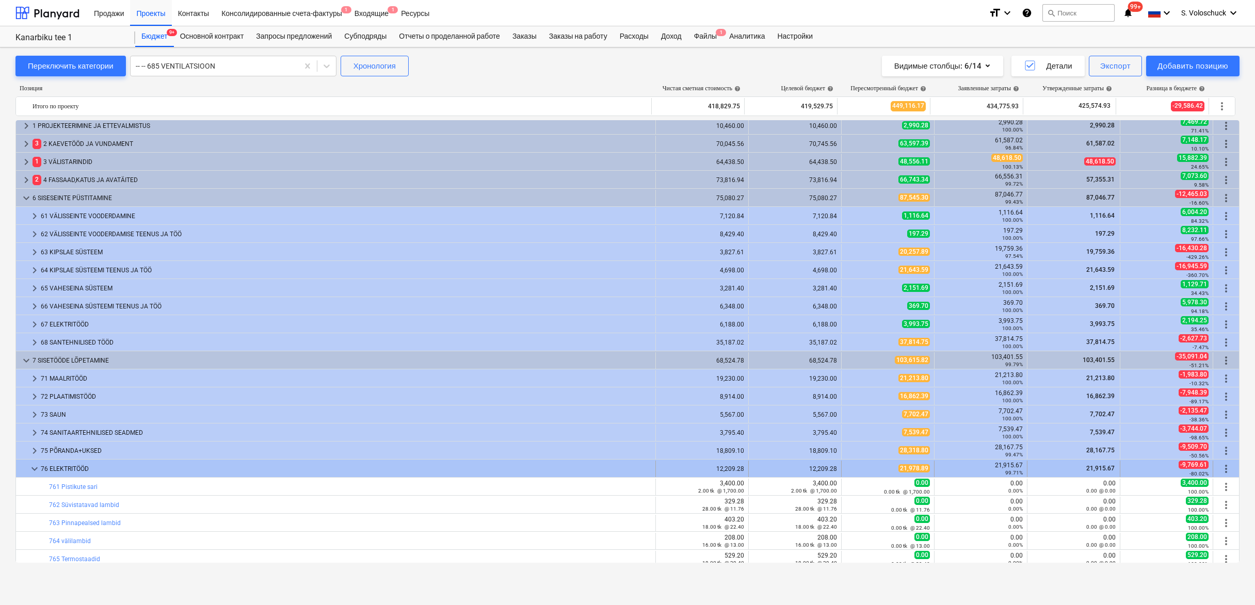
click at [38, 471] on span "keyboard_arrow_down" at bounding box center [34, 469] width 12 height 12
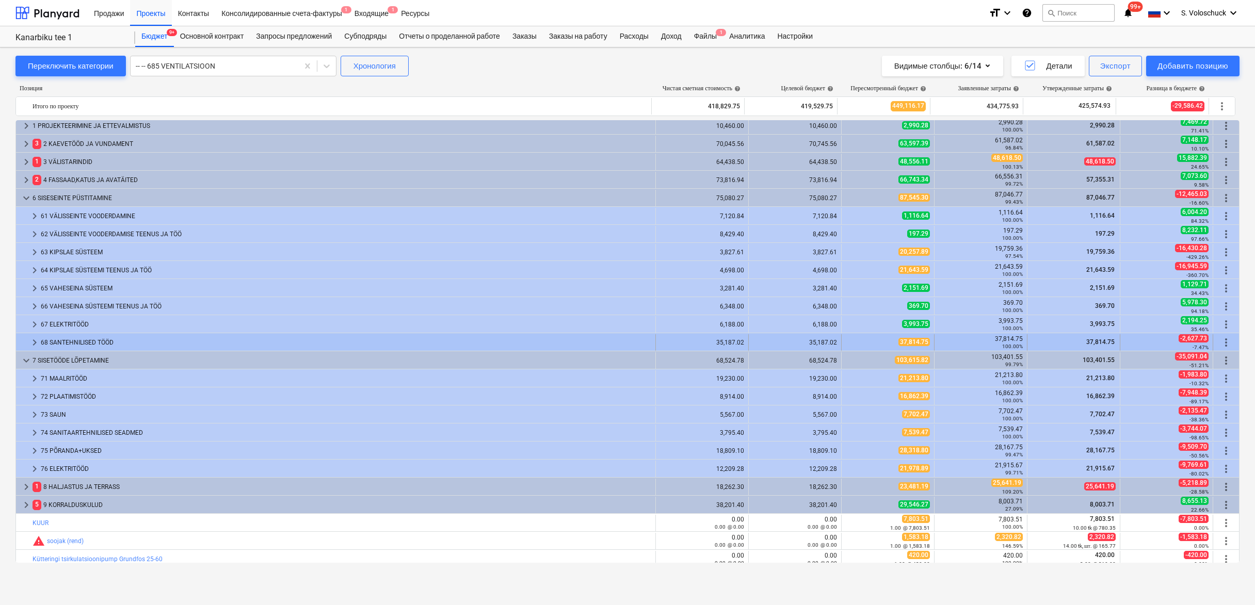
click at [37, 343] on span "keyboard_arrow_right" at bounding box center [34, 342] width 12 height 12
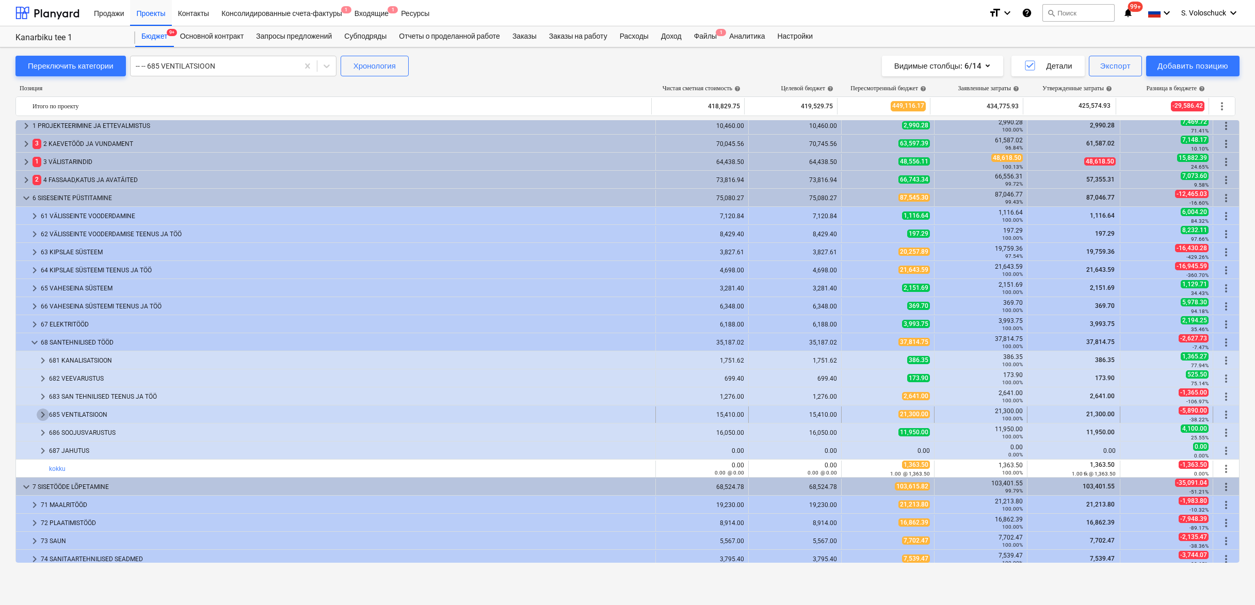
click at [43, 415] on span "keyboard_arrow_right" at bounding box center [43, 415] width 12 height 12
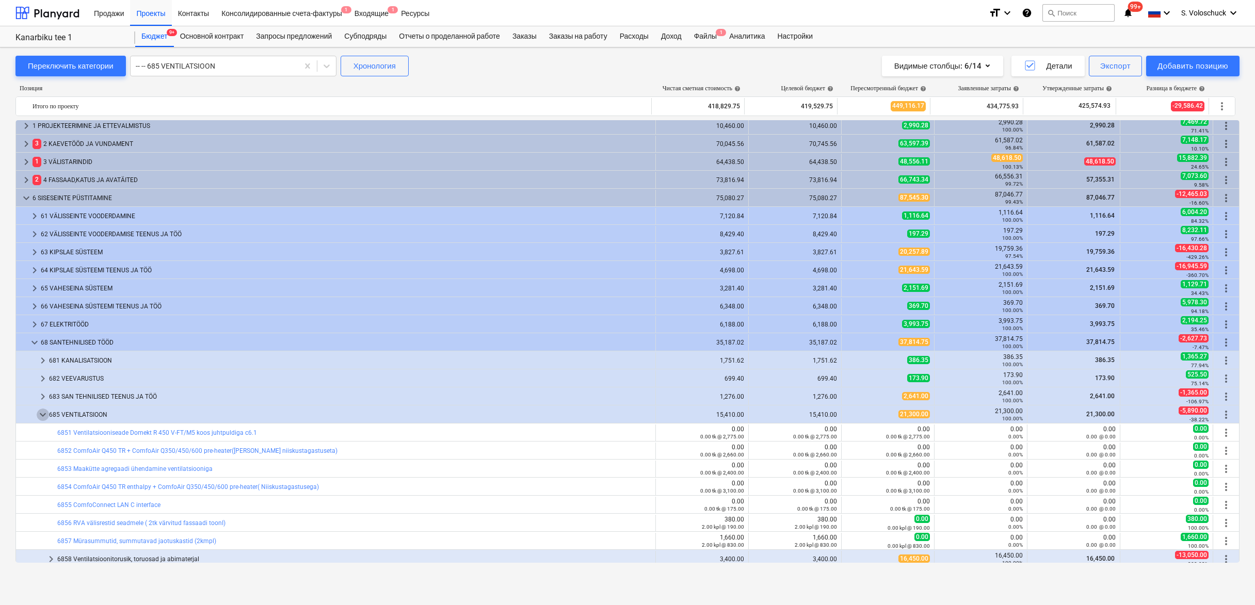
click at [43, 415] on span "keyboard_arrow_down" at bounding box center [43, 415] width 12 height 12
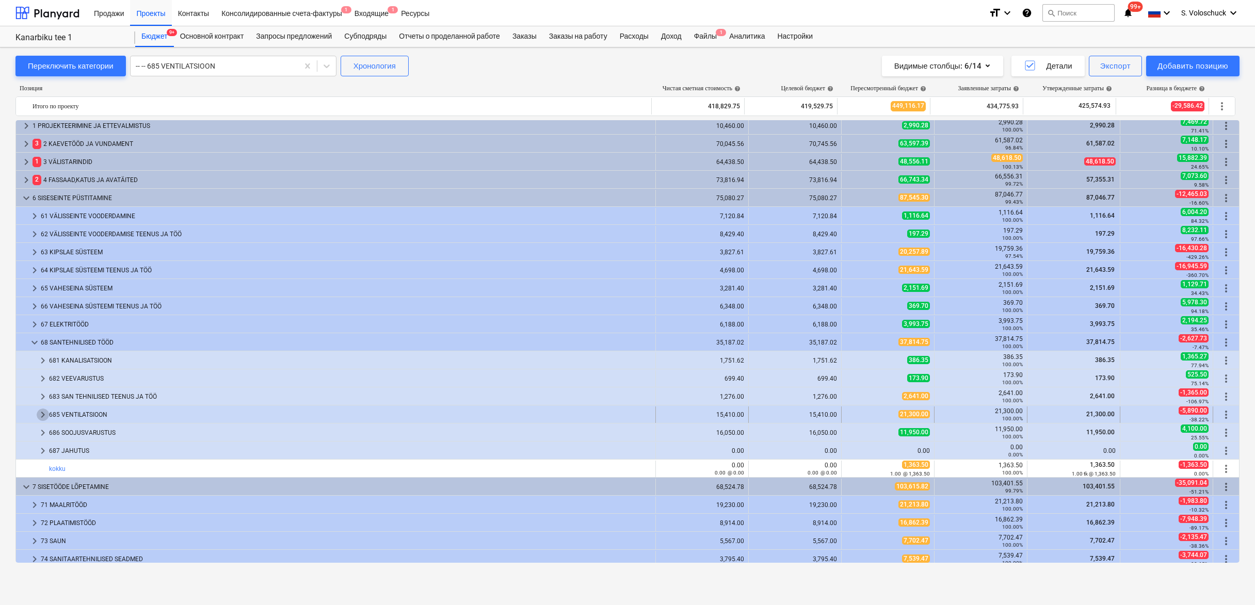
click at [44, 413] on span "keyboard_arrow_right" at bounding box center [43, 415] width 12 height 12
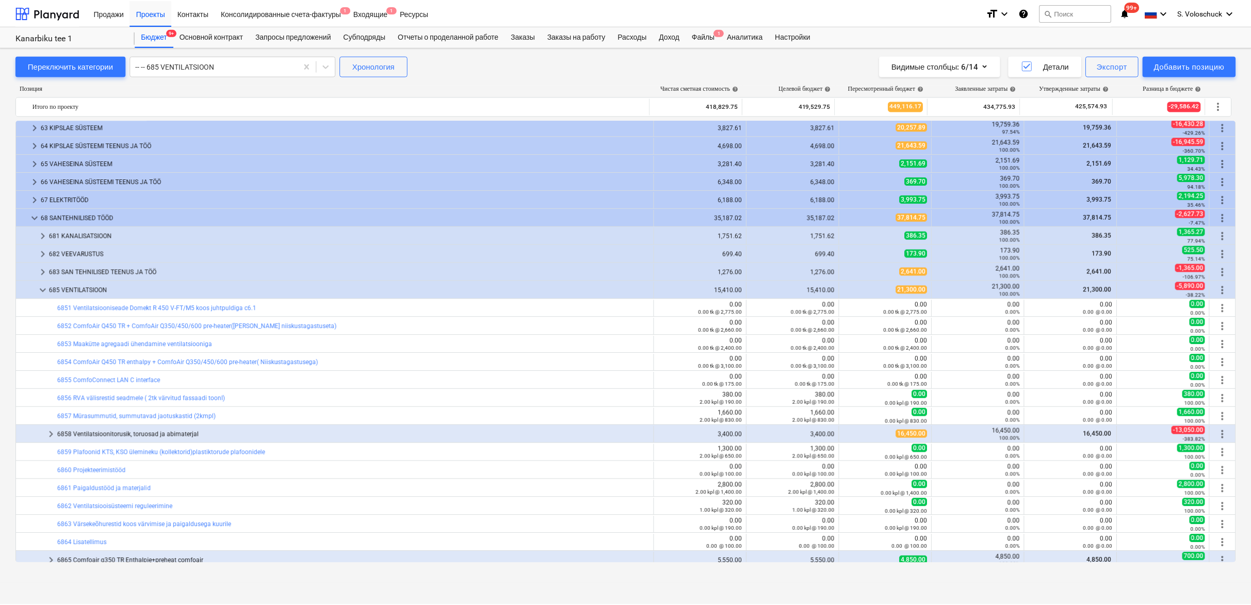
scroll to position [160, 0]
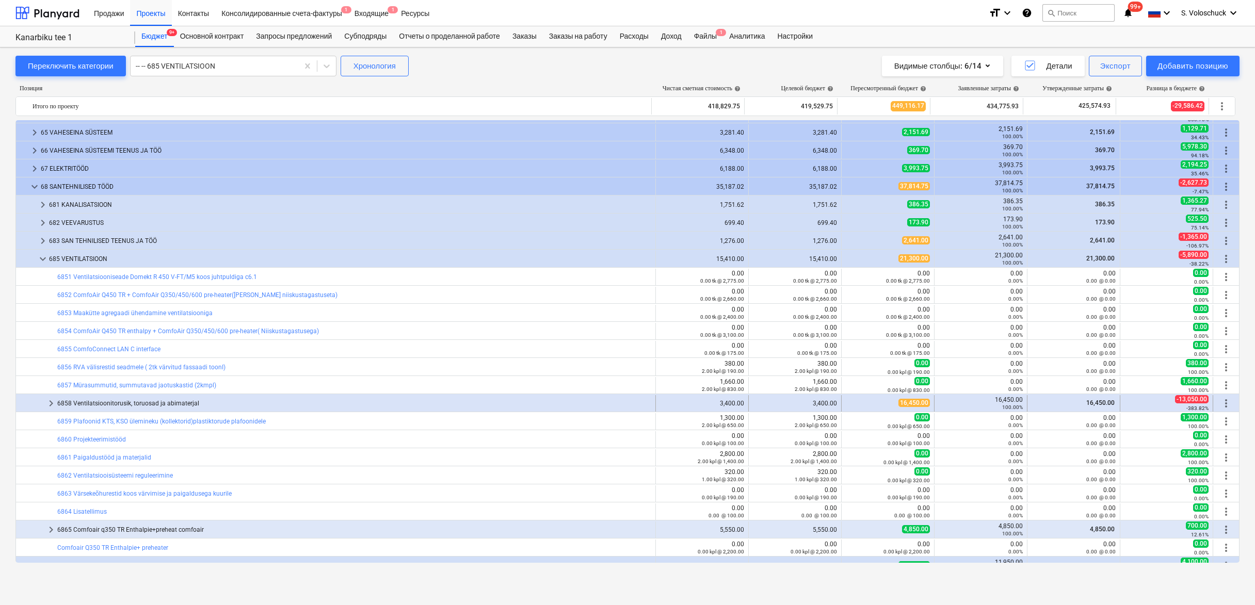
click at [47, 406] on span "keyboard_arrow_right" at bounding box center [51, 403] width 12 height 12
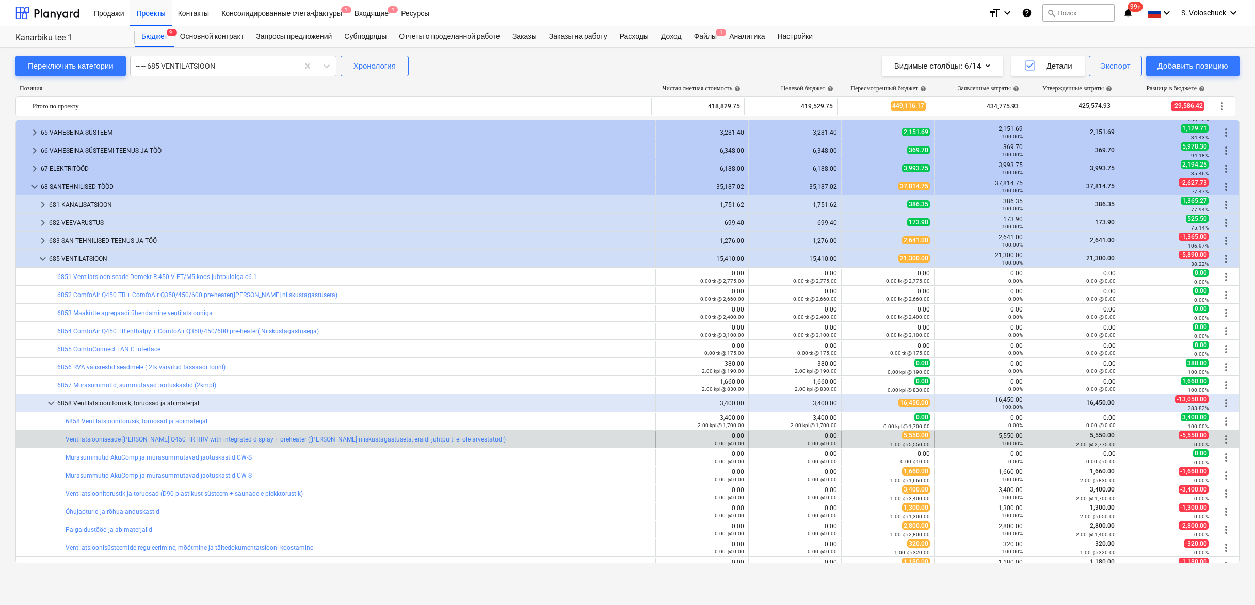
click at [369, 443] on div "bar_chart Ventilatsiooniseade [PERSON_NAME] Q450 TR HRV with integrated display…" at bounding box center [359, 439] width 586 height 17
click at [368, 439] on link "Ventilatsiooniseade [PERSON_NAME] Q450 TR HRV with integrated display + preheat…" at bounding box center [286, 439] width 440 height 7
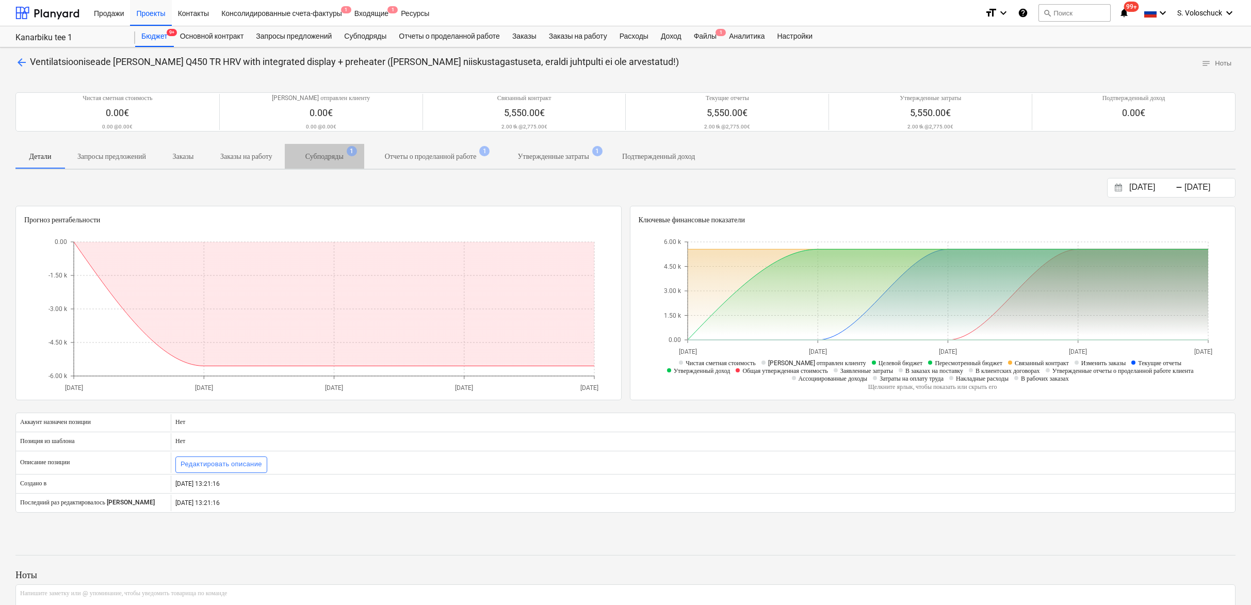
click at [344, 155] on p "Субподряды" at bounding box center [324, 156] width 38 height 11
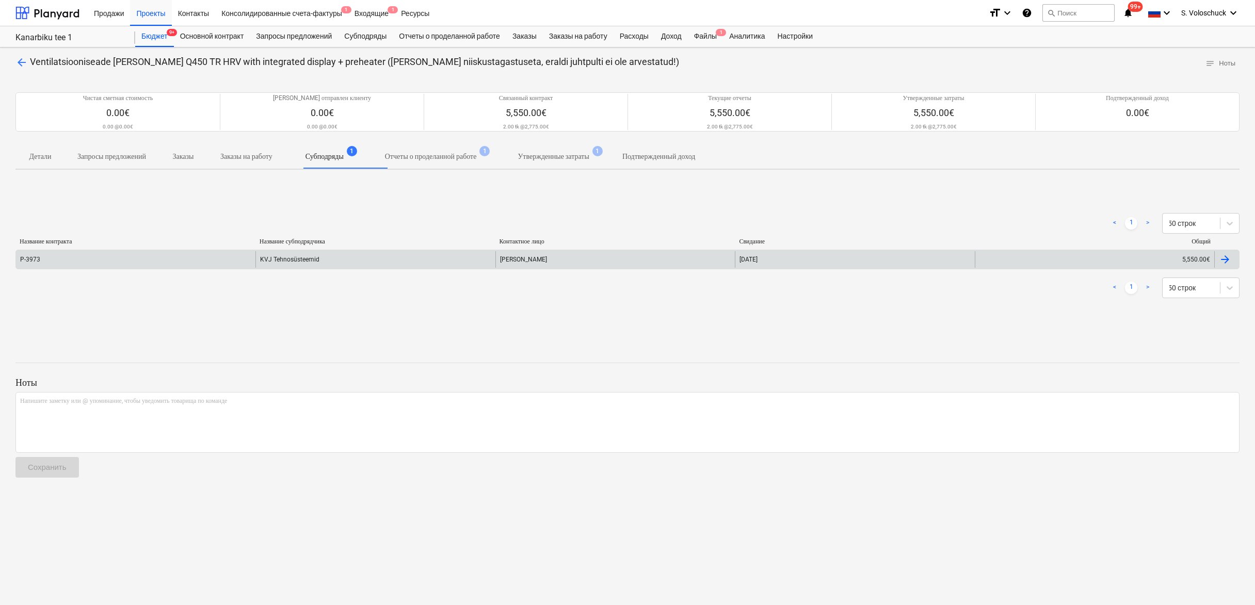
click at [319, 259] on div "KVJ Tehnosüsteemid" at bounding box center [374, 259] width 239 height 17
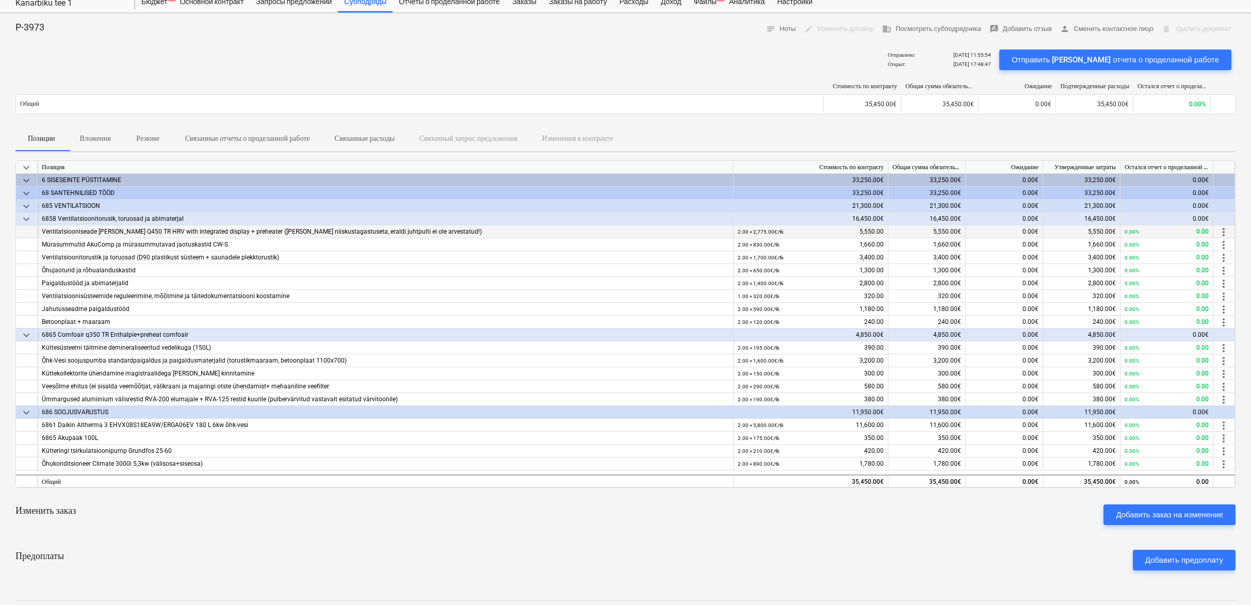
scroll to position [56, 0]
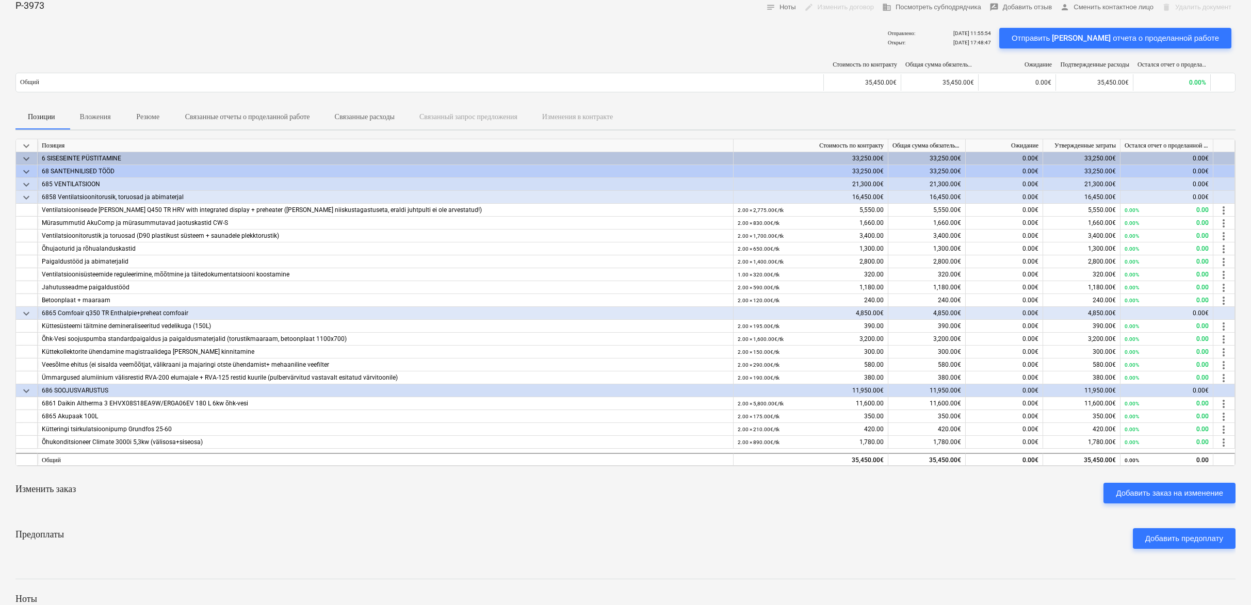
click at [98, 116] on p "Вложения" at bounding box center [95, 116] width 31 height 11
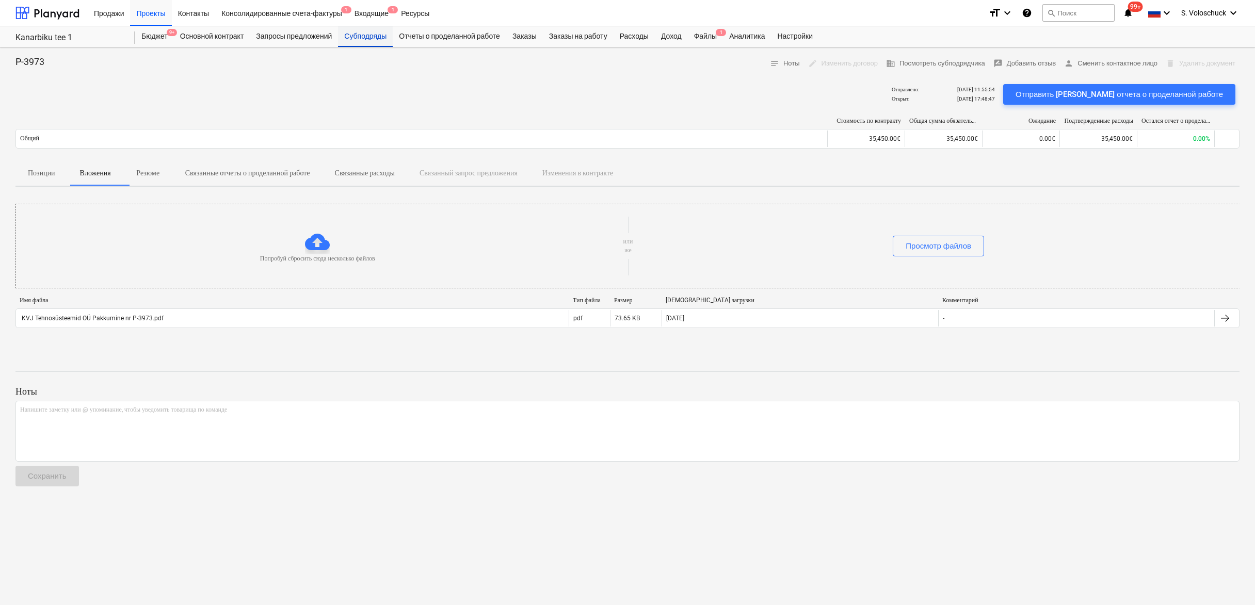
click at [388, 38] on div "Субподряды" at bounding box center [365, 36] width 55 height 21
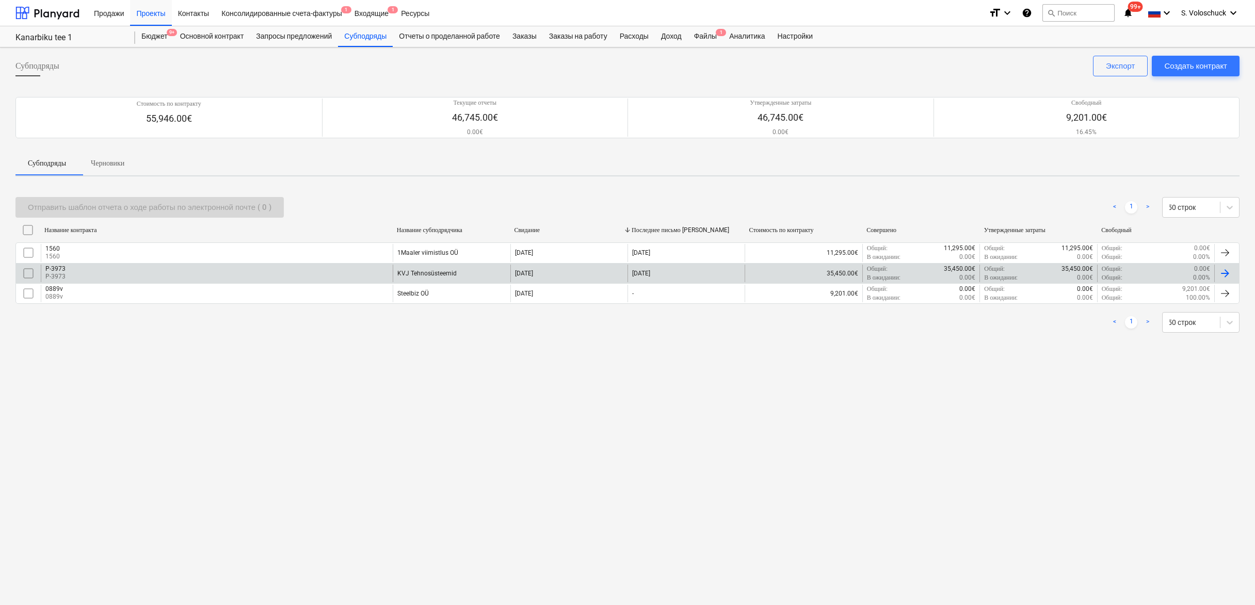
click at [432, 273] on div "KVJ Tehnosüsteemid" at bounding box center [426, 273] width 59 height 7
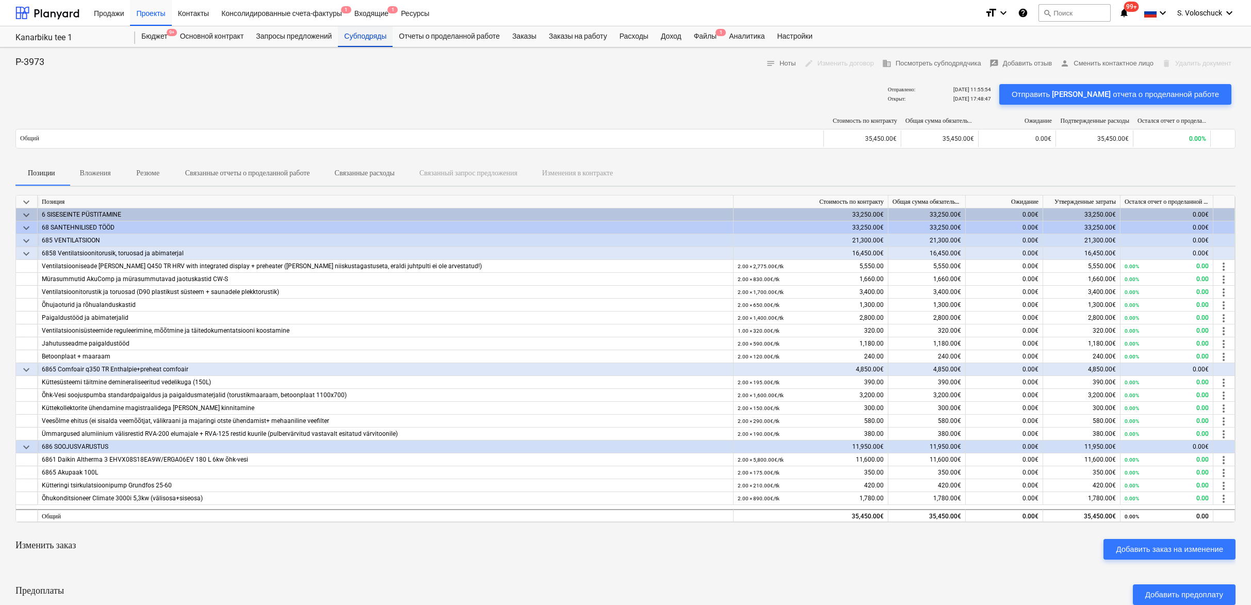
click at [368, 36] on div "Субподряды" at bounding box center [365, 36] width 55 height 21
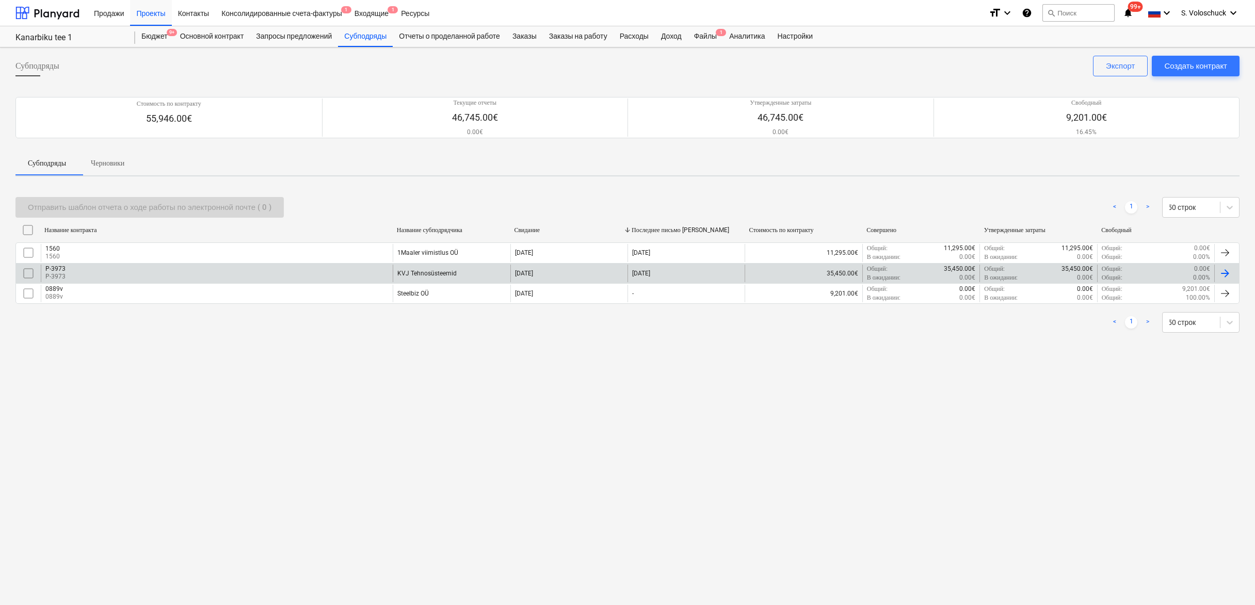
click at [100, 278] on div "P-3973 P-3973" at bounding box center [217, 274] width 352 height 18
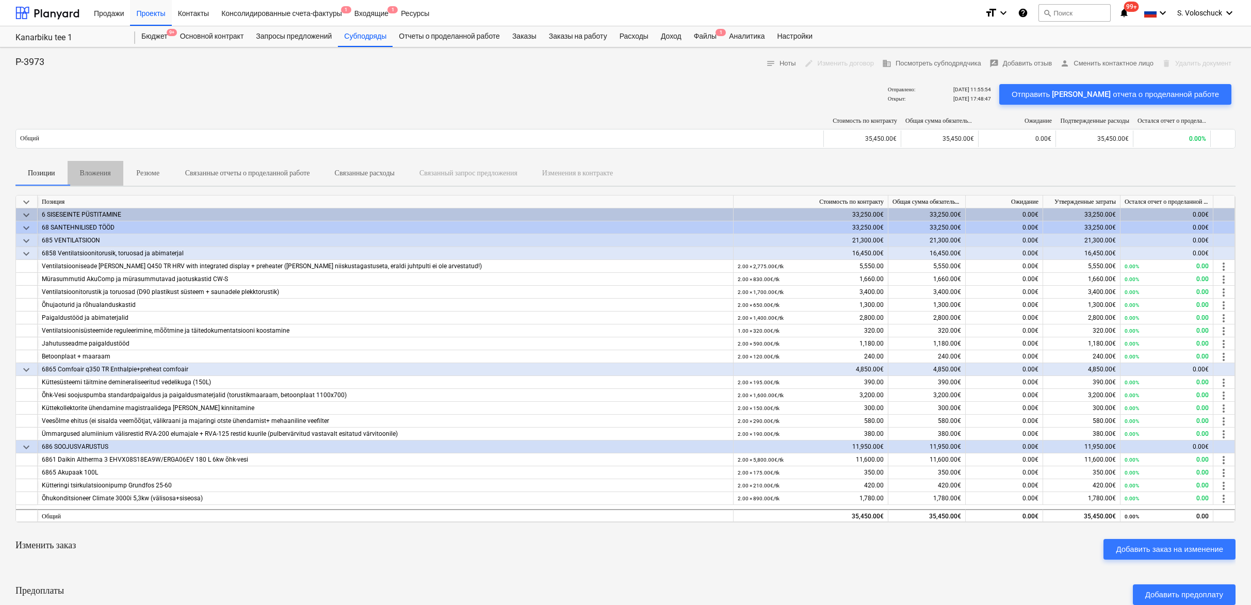
click at [105, 175] on p "Вложения" at bounding box center [95, 173] width 31 height 11
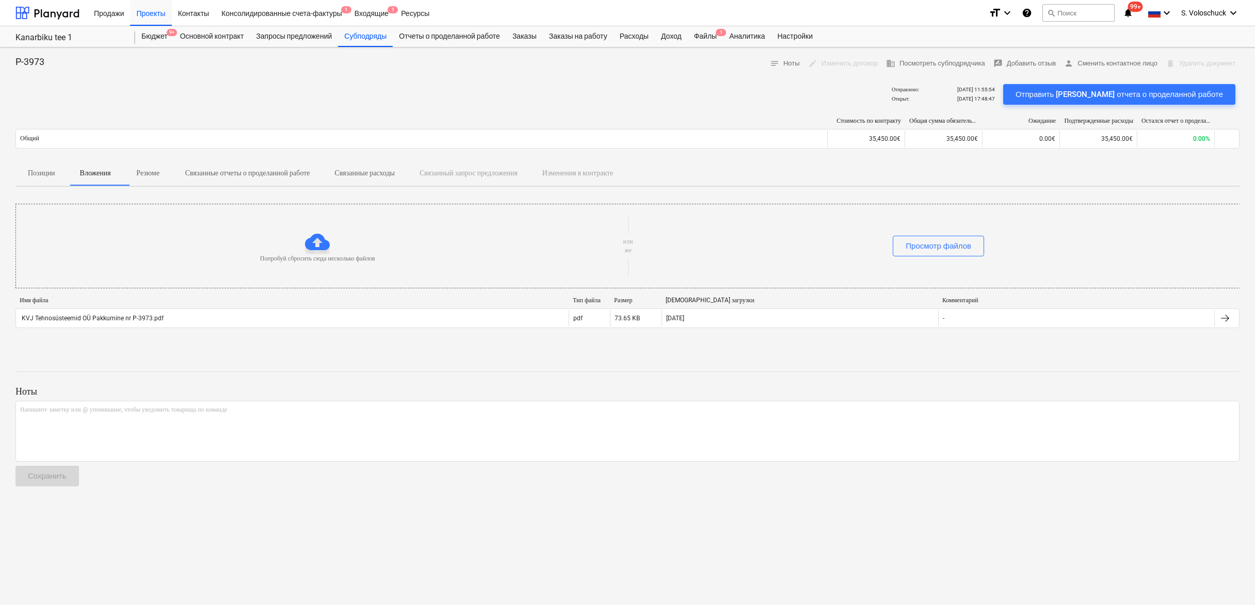
click at [160, 176] on p "Резюме" at bounding box center [148, 173] width 25 height 11
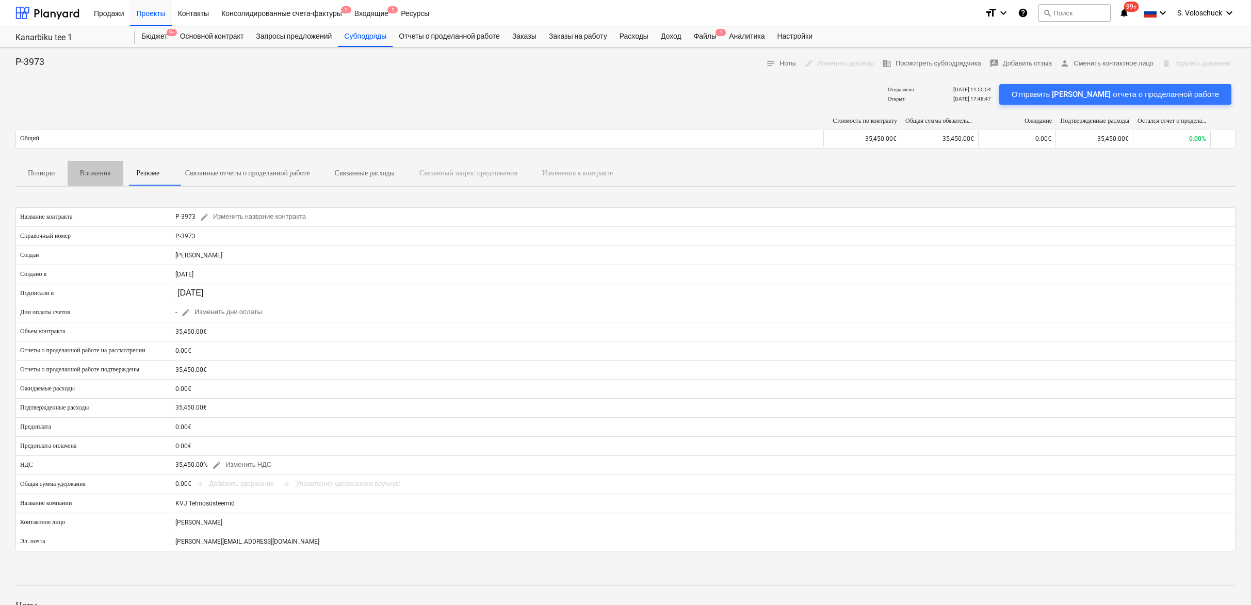
click at [102, 175] on p "Вложения" at bounding box center [95, 173] width 31 height 11
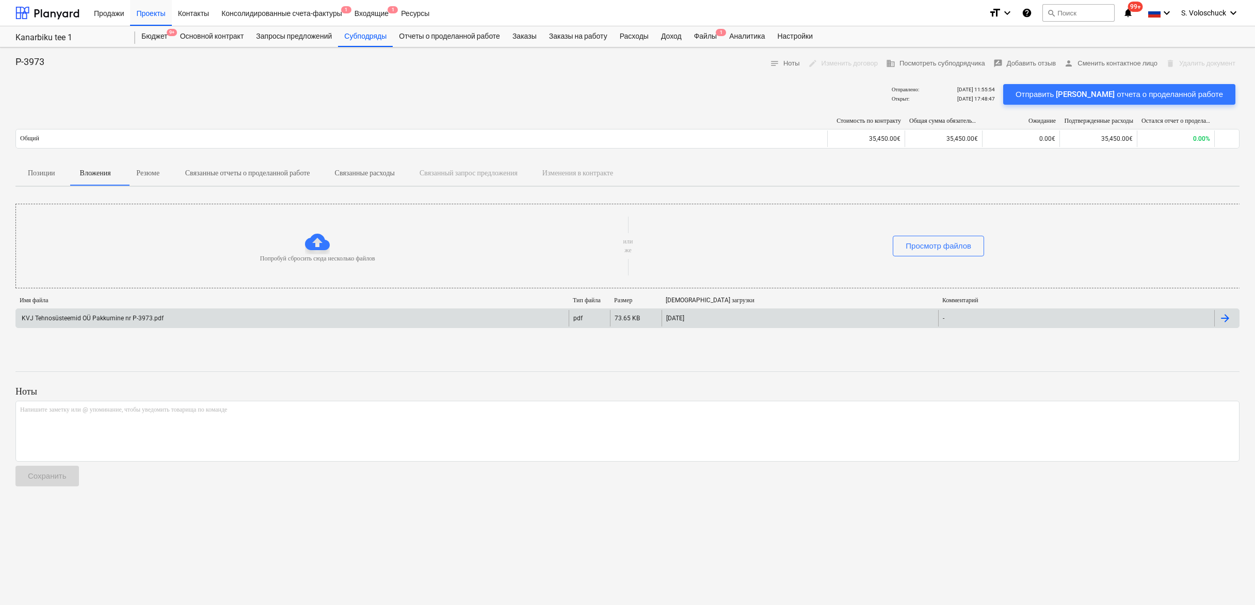
click at [113, 321] on div "KVJ Tehnosüsteemid OÜ Pakkumine nr P-3973.pdf" at bounding box center [91, 318] width 143 height 7
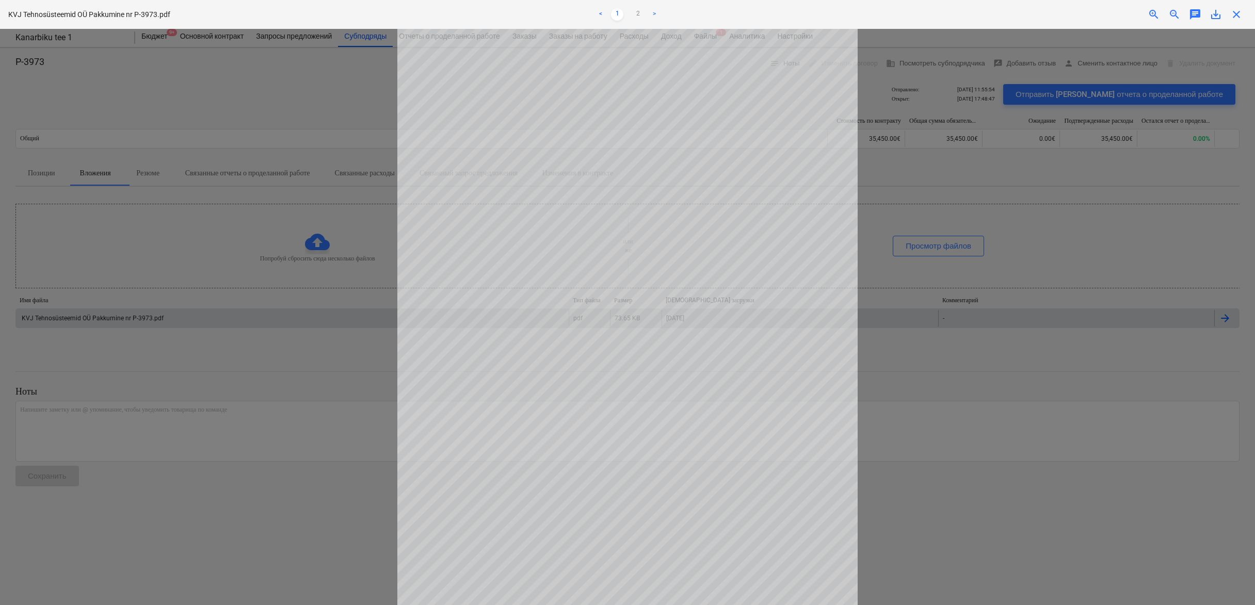
scroll to position [77, 0]
click at [639, 14] on link "2" at bounding box center [638, 14] width 12 height 12
click at [616, 13] on link "1" at bounding box center [617, 14] width 12 height 12
click at [1074, 15] on span "save_alt" at bounding box center [1215, 14] width 12 height 12
